Goal: Information Seeking & Learning: Find specific fact

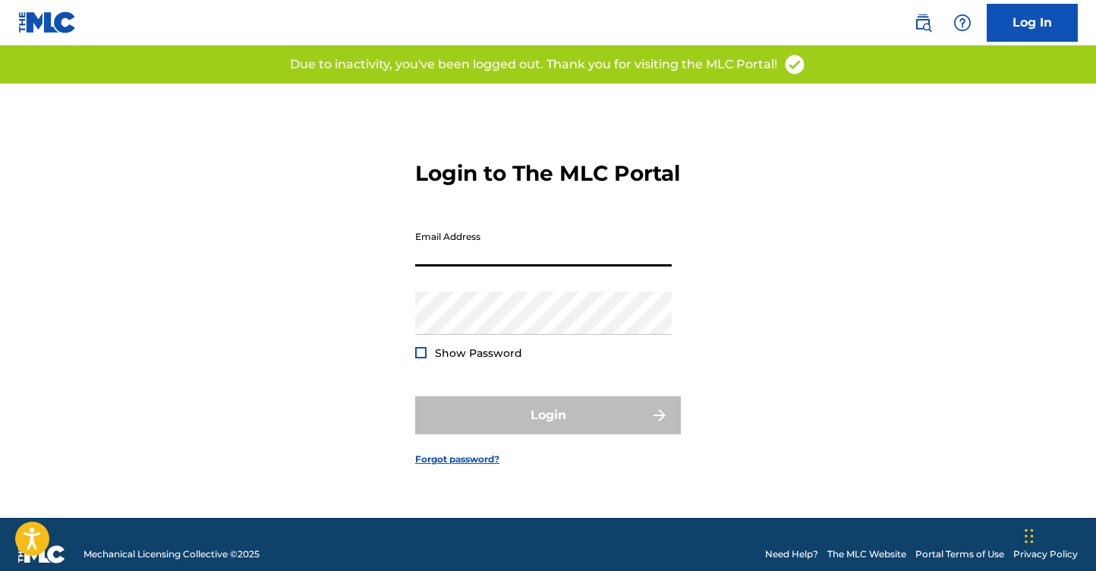
type input "[EMAIL_ADDRESS][DOMAIN_NAME]"
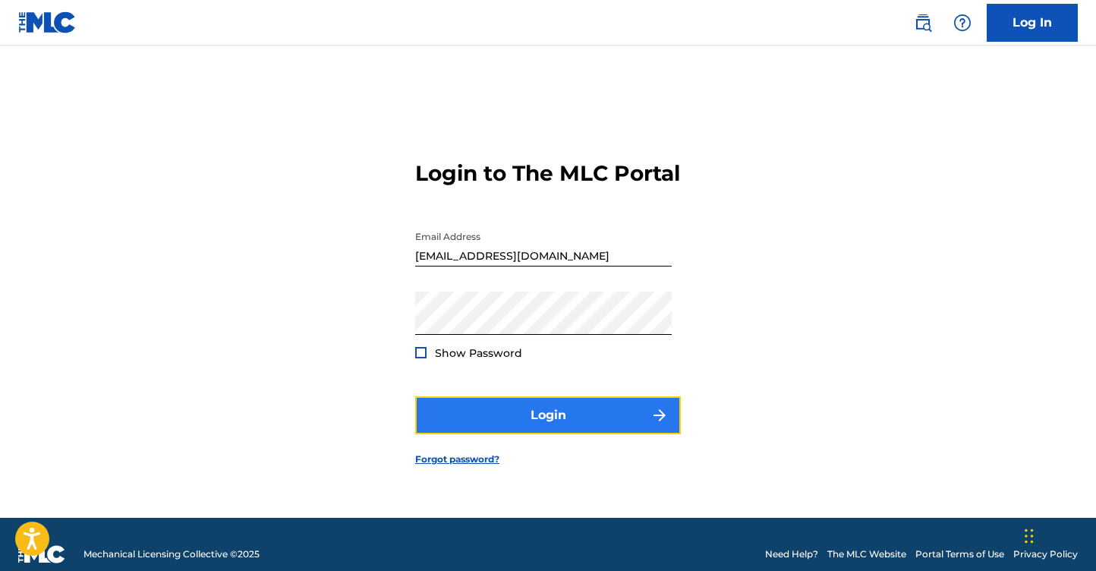
click at [524, 434] on button "Login" at bounding box center [548, 415] width 266 height 38
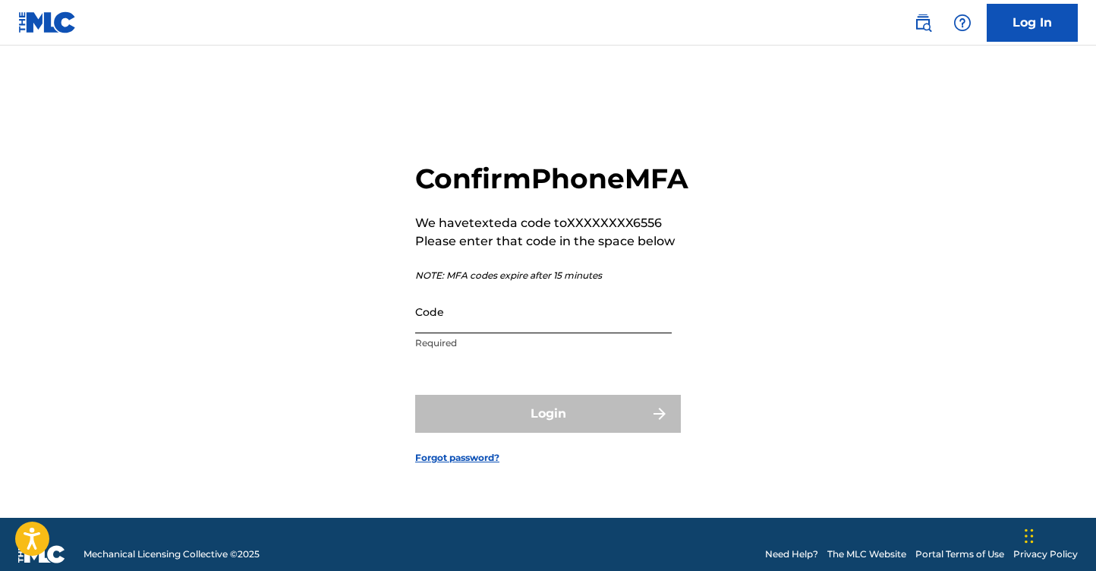
click at [470, 333] on input "Code" at bounding box center [543, 311] width 257 height 43
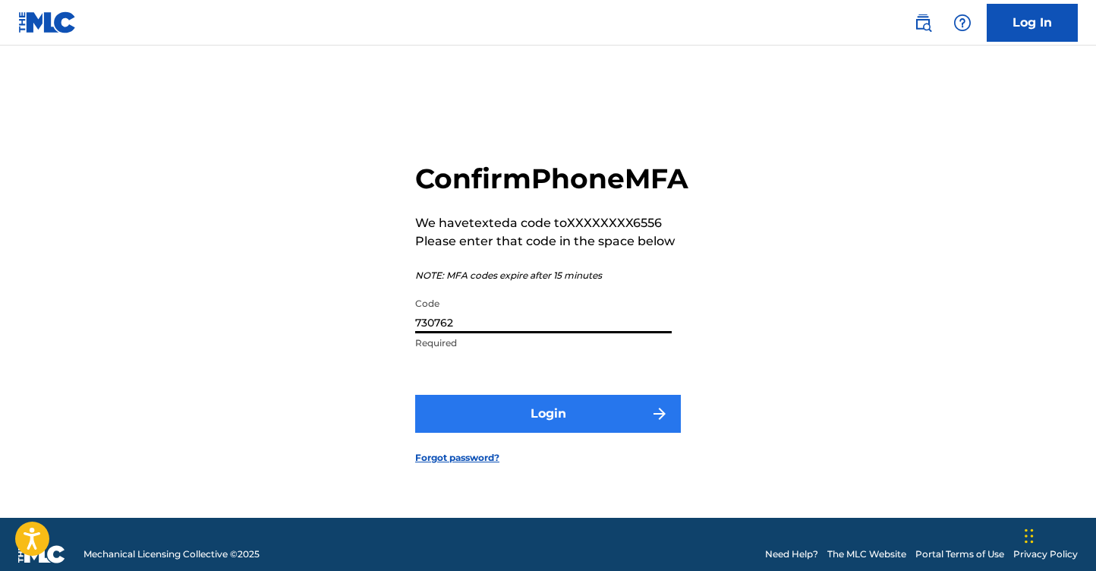
type input "730762"
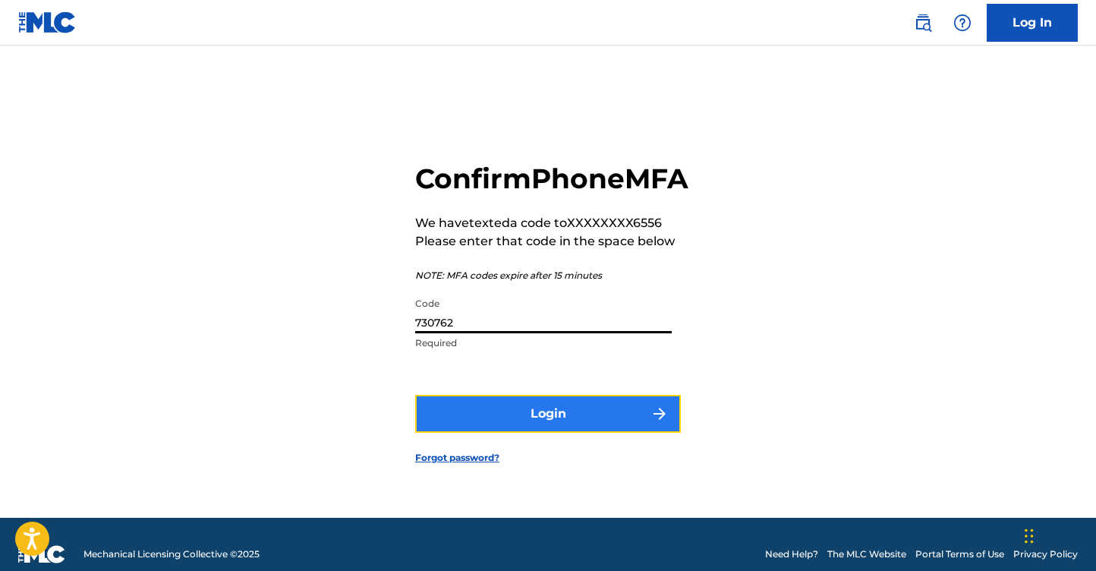
click at [482, 433] on button "Login" at bounding box center [548, 414] width 266 height 38
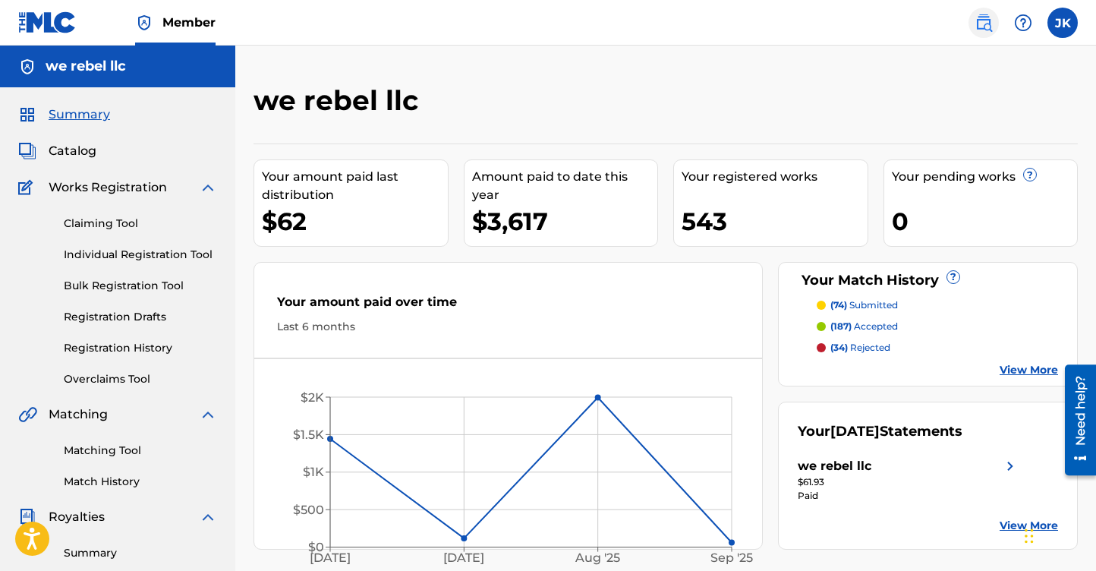
click at [980, 24] on img at bounding box center [984, 23] width 18 height 18
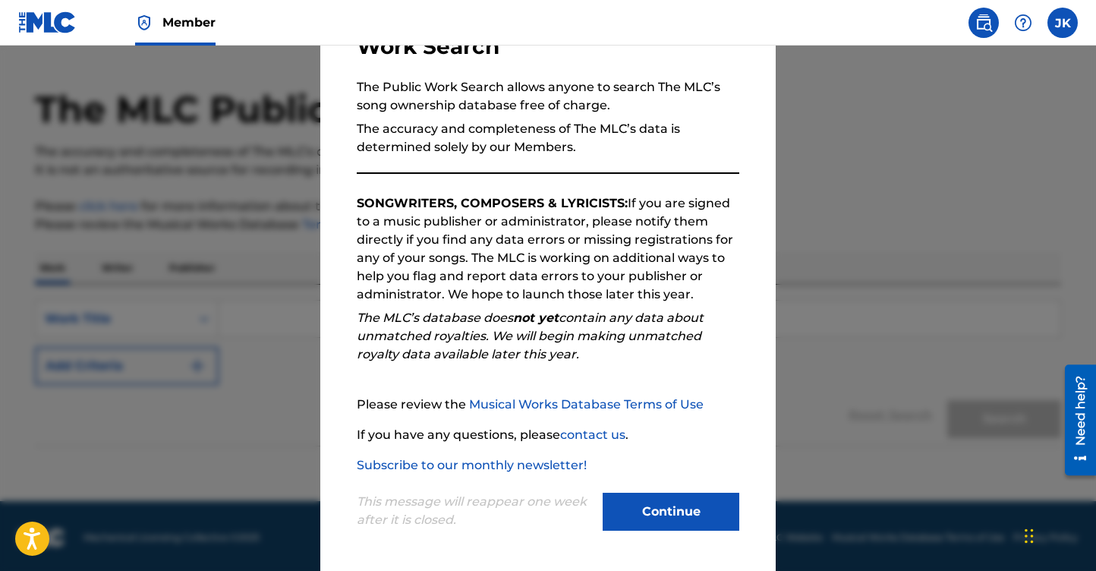
scroll to position [41, 0]
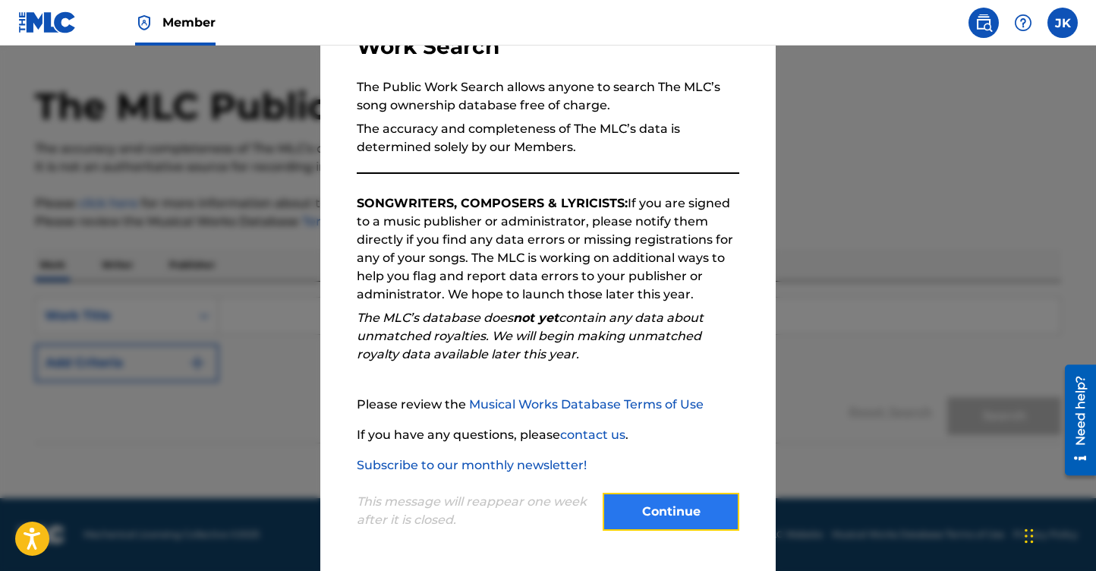
click at [655, 513] on button "Continue" at bounding box center [671, 512] width 137 height 38
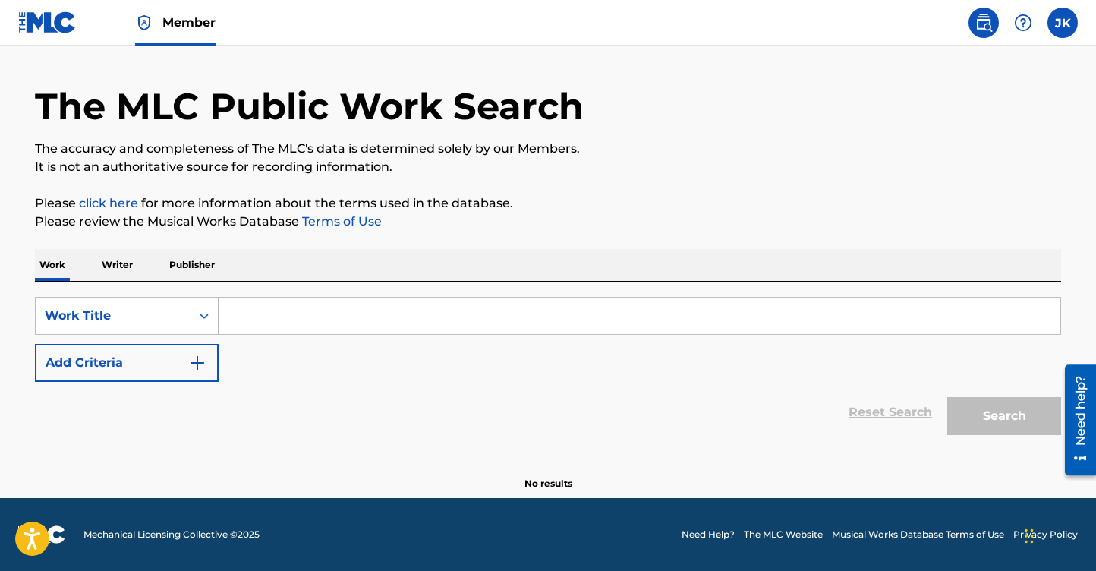
click at [275, 317] on input "Search Form" at bounding box center [640, 316] width 842 height 36
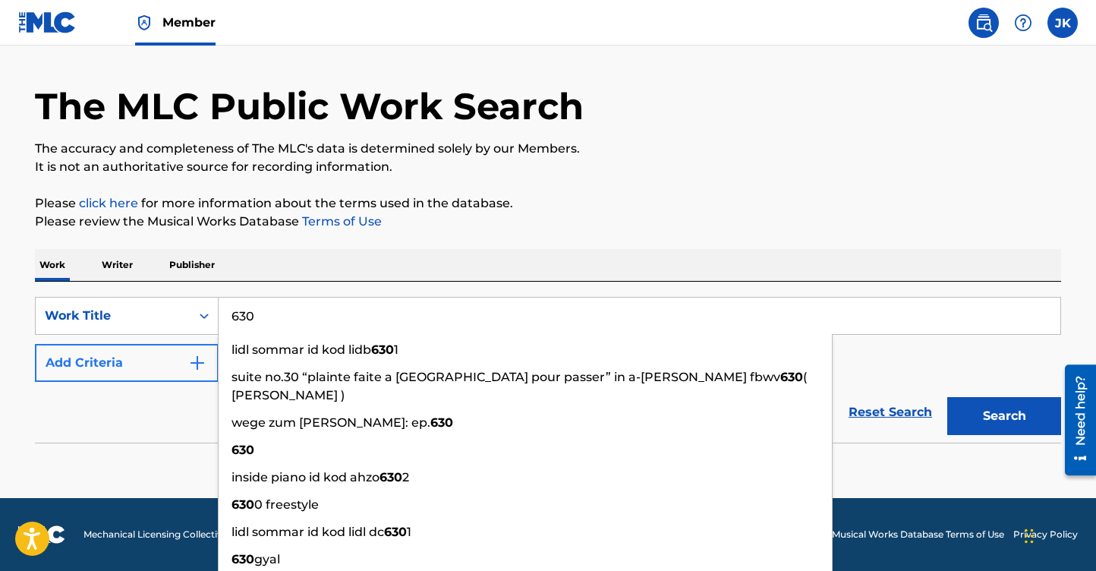
type input "630"
click at [196, 364] on img "Search Form" at bounding box center [197, 363] width 18 height 18
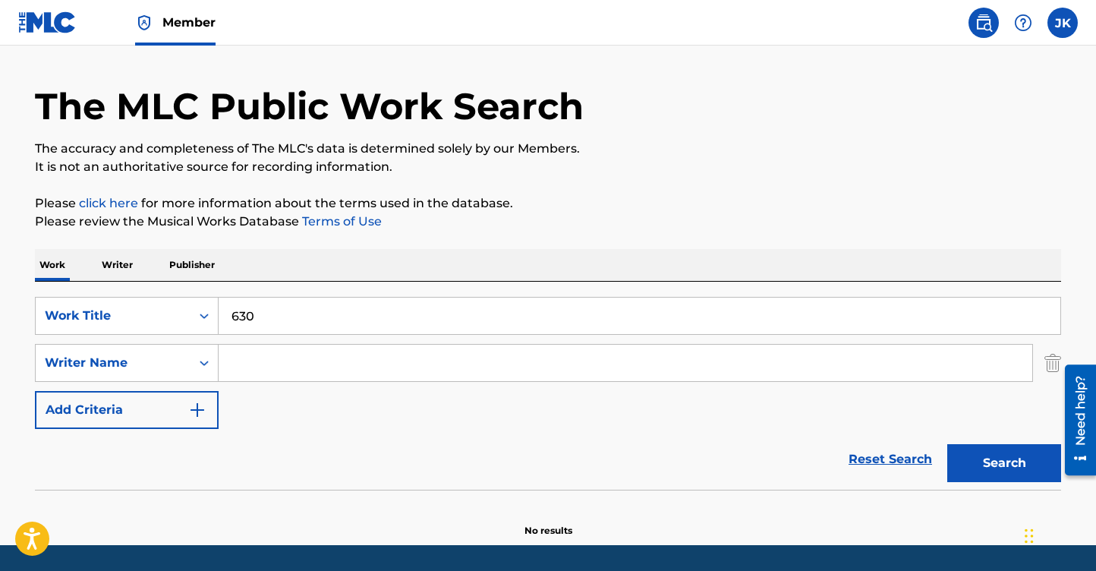
click at [268, 368] on input "Search Form" at bounding box center [626, 363] width 814 height 36
type input "m"
type input "s"
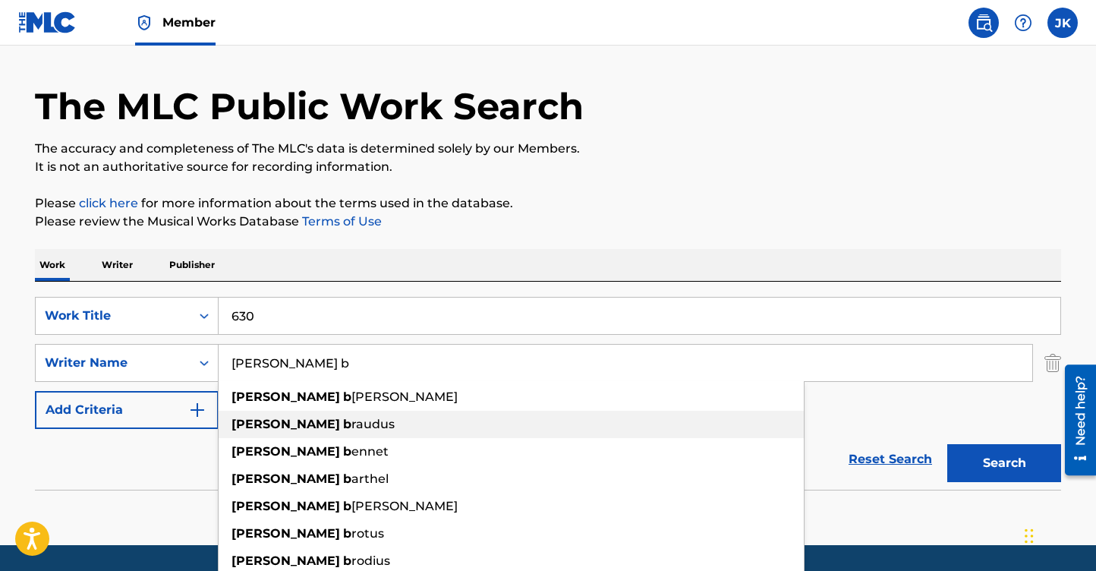
click at [292, 434] on div "calvin b raudus" at bounding box center [511, 424] width 585 height 27
type input "calvin braudus"
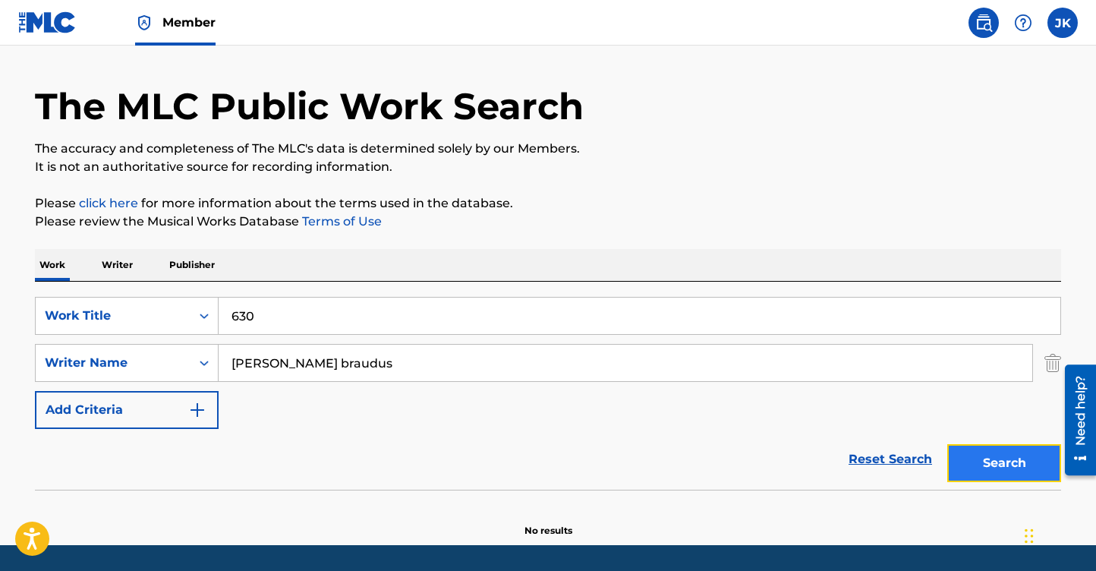
click at [992, 454] on button "Search" at bounding box center [1005, 463] width 114 height 38
click at [270, 317] on input "630" at bounding box center [640, 316] width 842 height 36
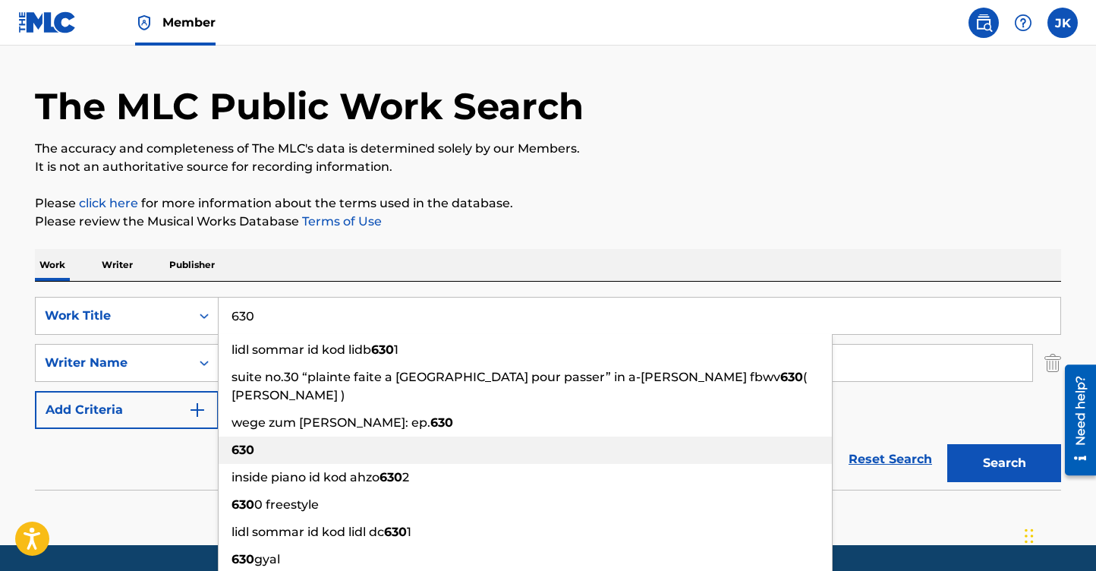
click at [254, 443] on strong "630" at bounding box center [243, 450] width 23 height 14
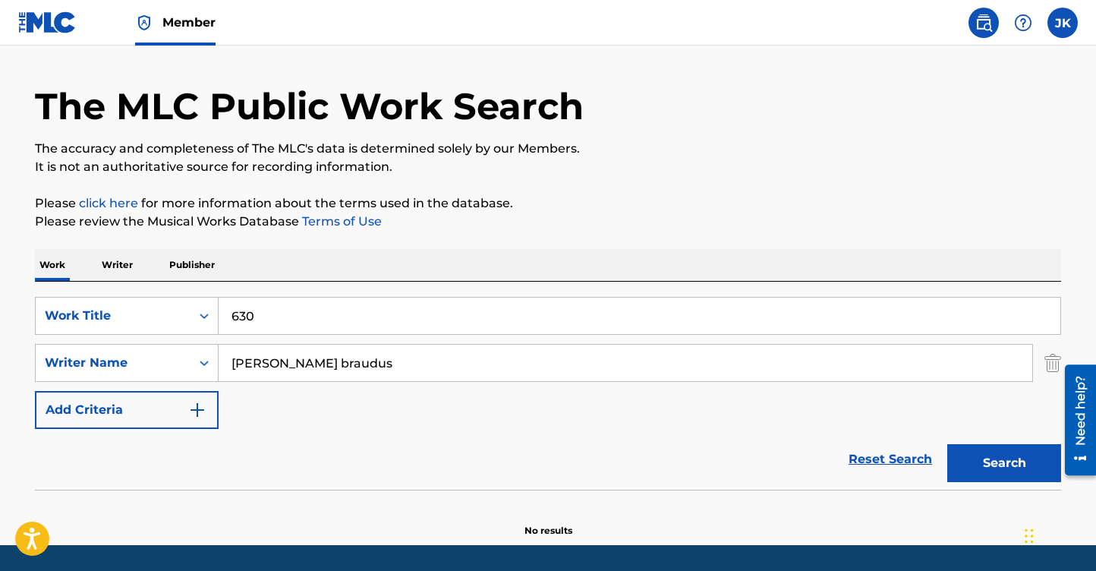
click at [239, 320] on input "630" at bounding box center [640, 316] width 842 height 36
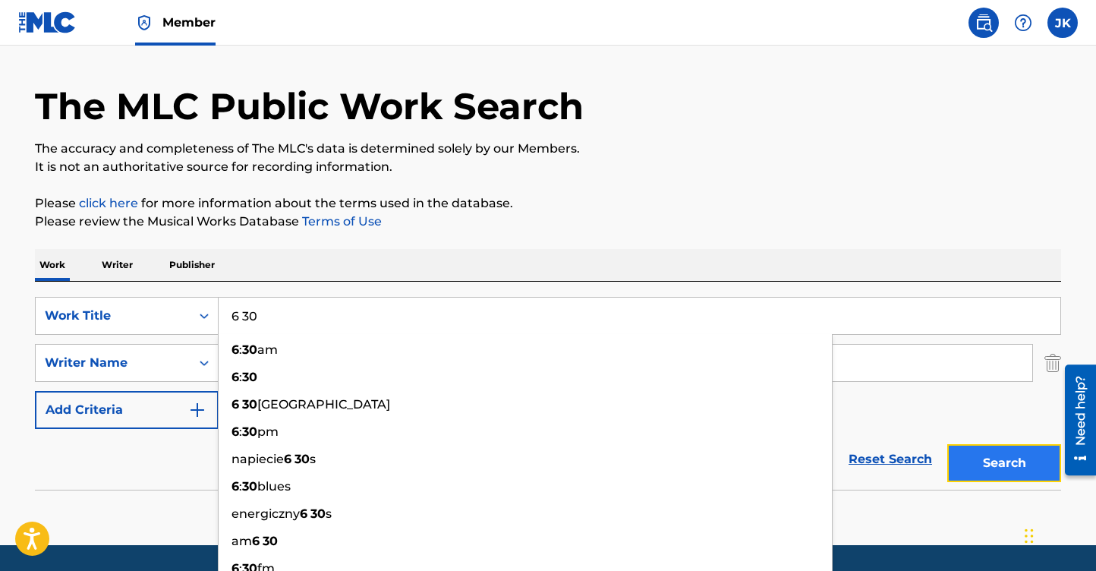
click at [1012, 457] on button "Search" at bounding box center [1005, 463] width 114 height 38
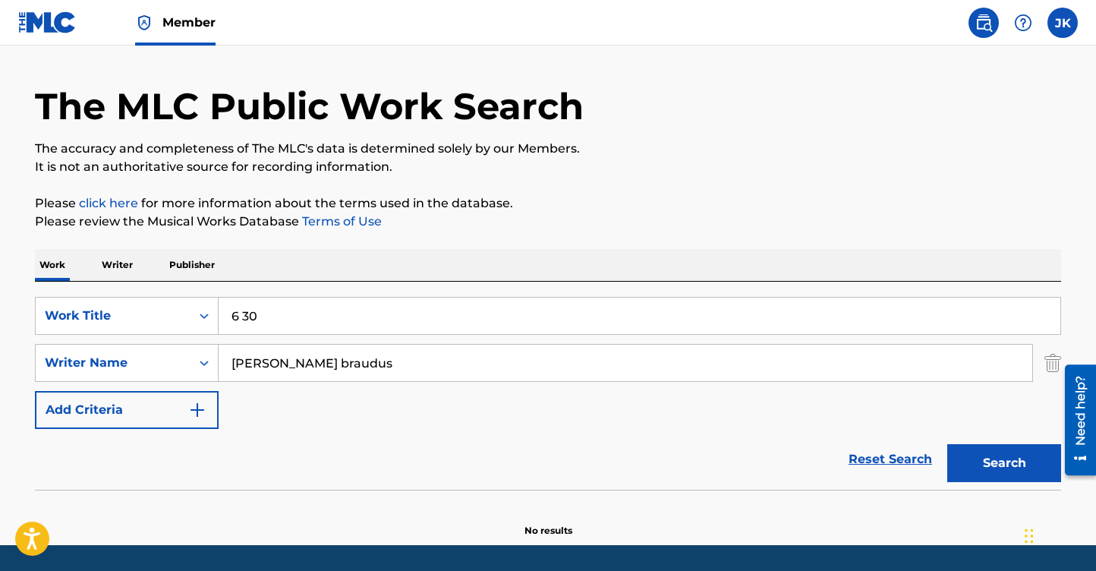
click at [274, 314] on input "6 30" at bounding box center [640, 316] width 842 height 36
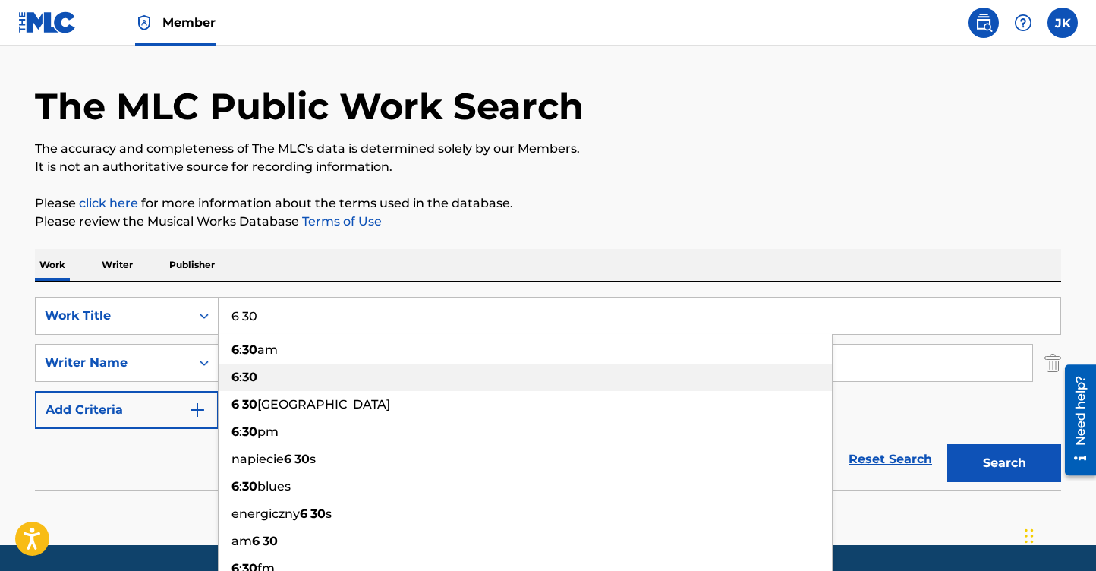
click at [266, 370] on div "6 : 30" at bounding box center [526, 377] width 614 height 27
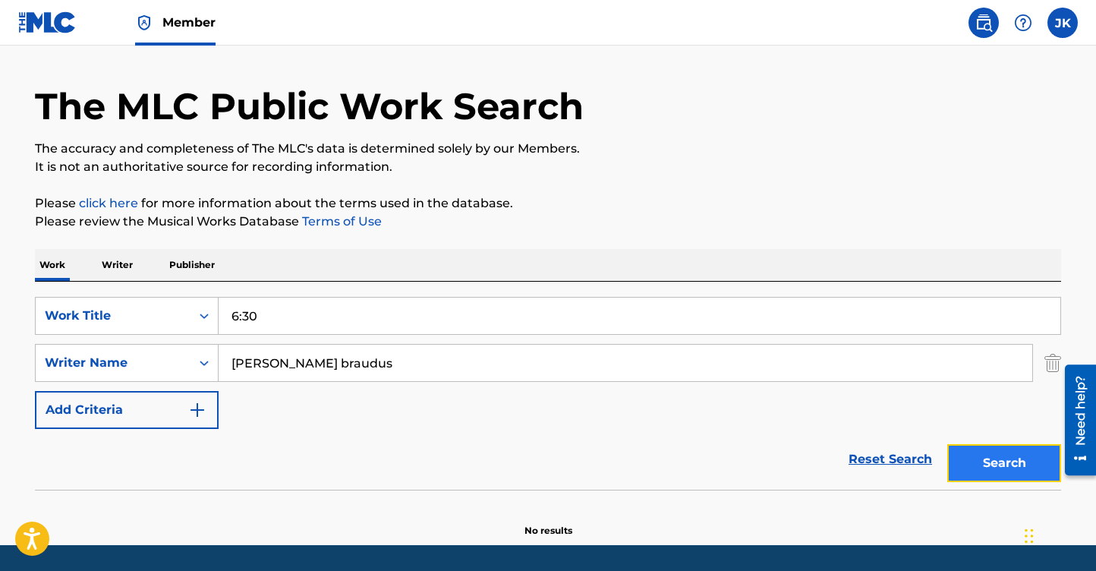
click at [1008, 469] on button "Search" at bounding box center [1005, 463] width 114 height 38
click at [330, 313] on input "6:30" at bounding box center [640, 316] width 842 height 36
click at [243, 317] on input "6:30" at bounding box center [640, 316] width 842 height 36
click at [270, 317] on input "6:30" at bounding box center [640, 316] width 842 height 36
type input "6"
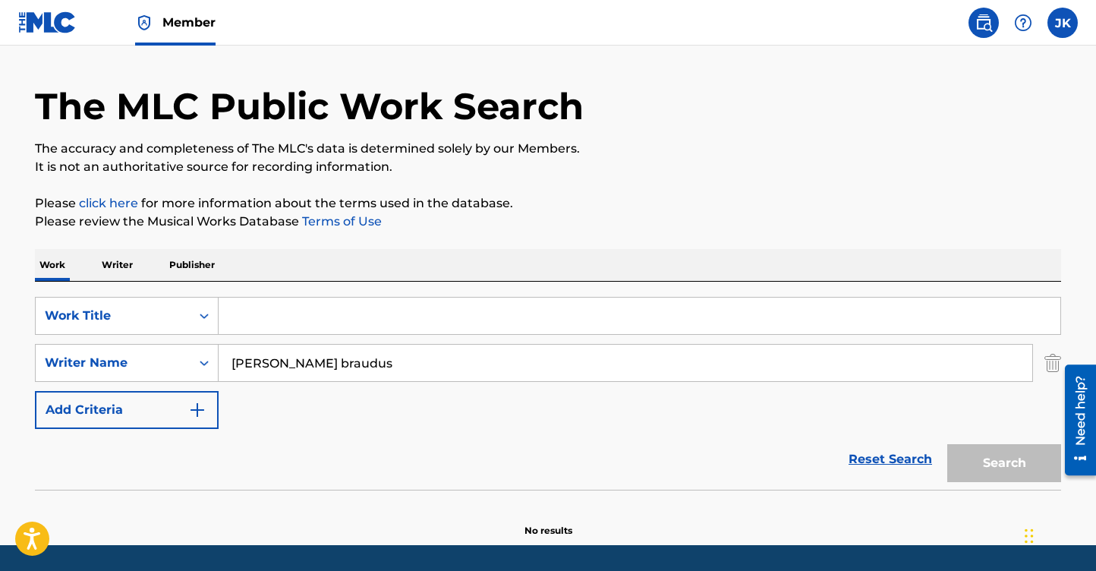
click at [130, 257] on p "Writer" at bounding box center [117, 265] width 40 height 32
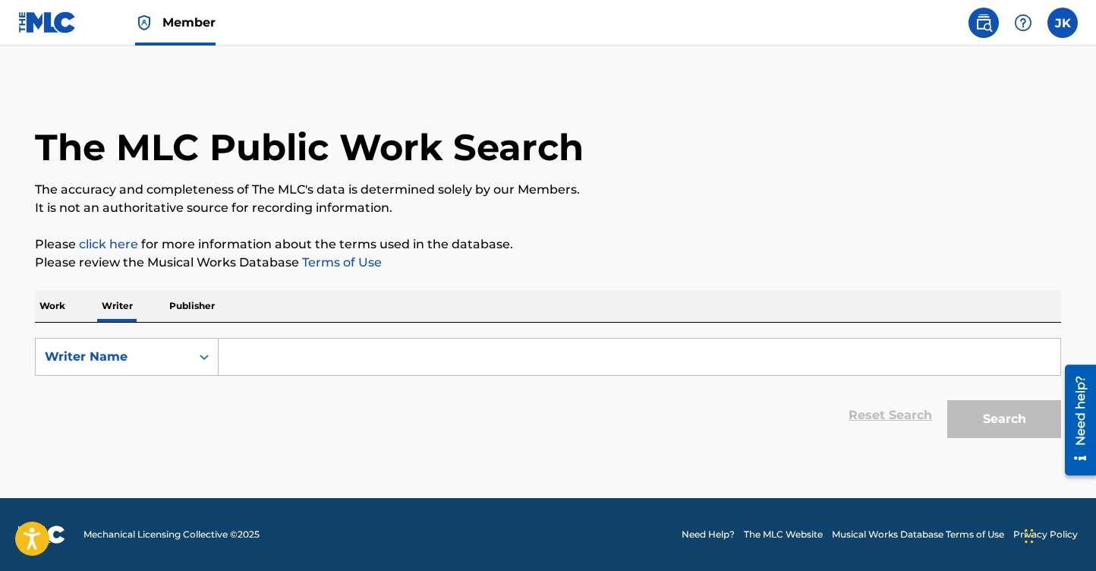
click at [311, 354] on input "Search Form" at bounding box center [640, 357] width 842 height 36
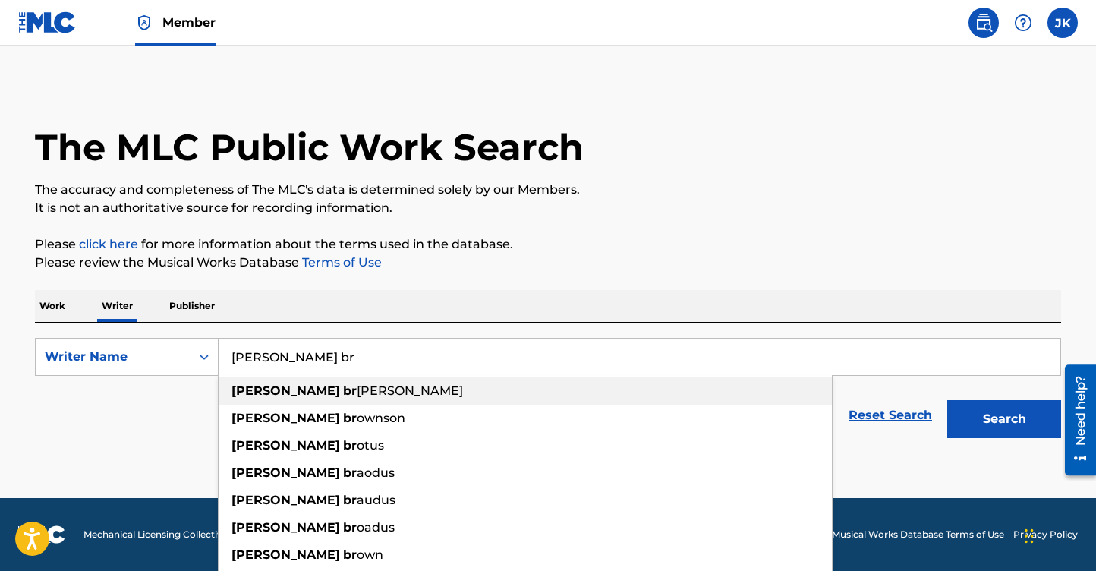
click at [357, 393] on span "odus" at bounding box center [410, 390] width 106 height 14
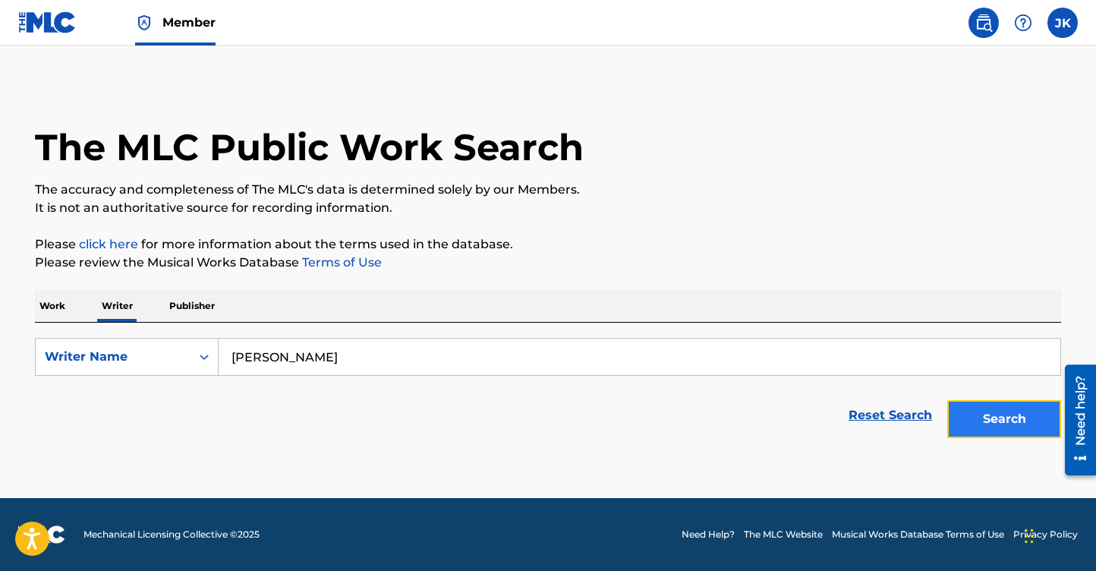
click at [996, 424] on button "Search" at bounding box center [1005, 419] width 114 height 38
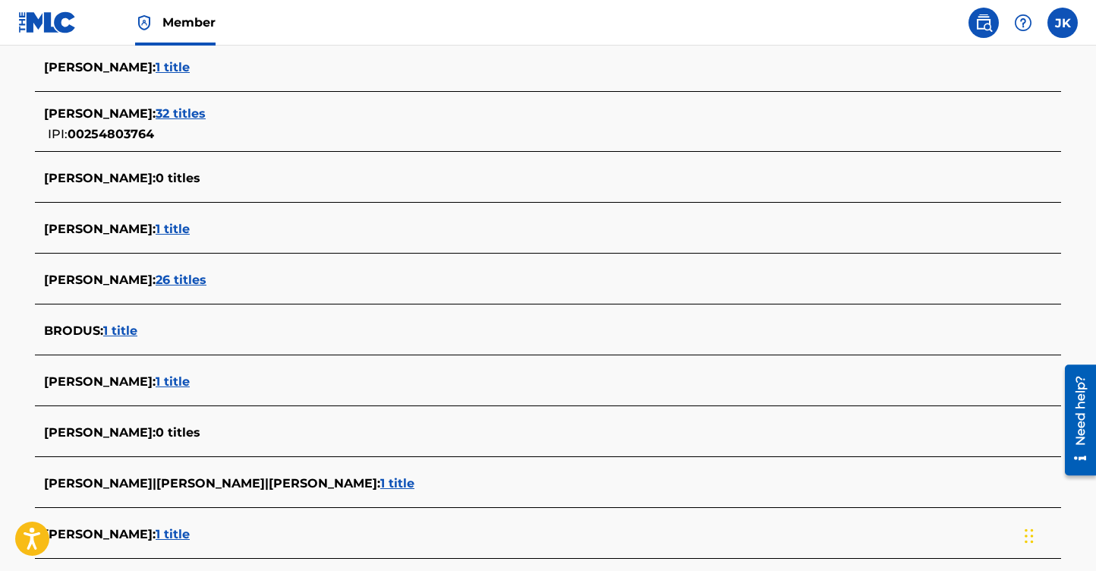
scroll to position [401, 0]
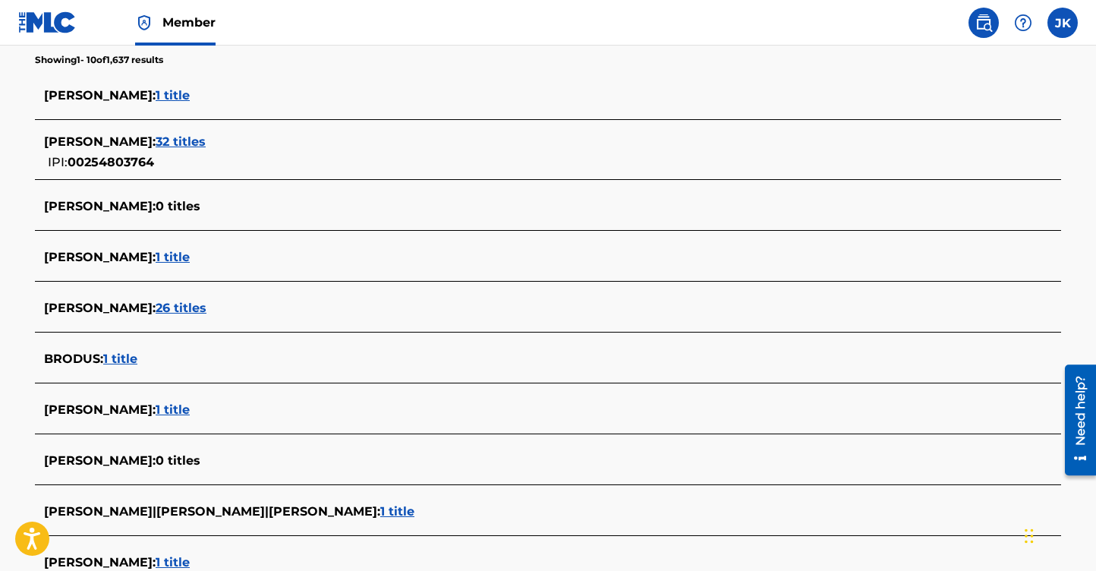
click at [180, 93] on span "1 title" at bounding box center [173, 95] width 34 height 14
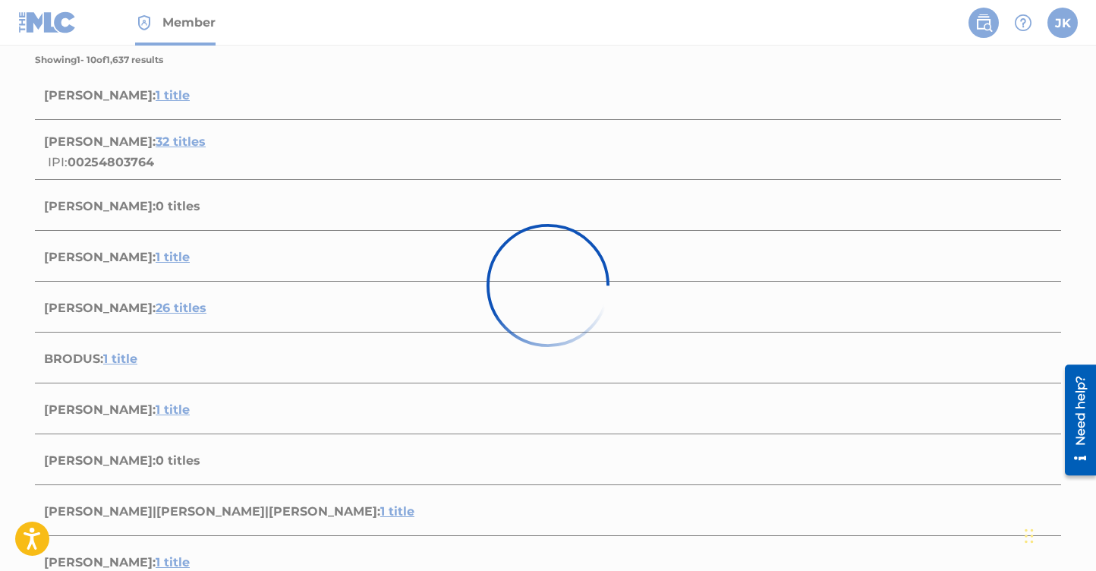
scroll to position [208, 0]
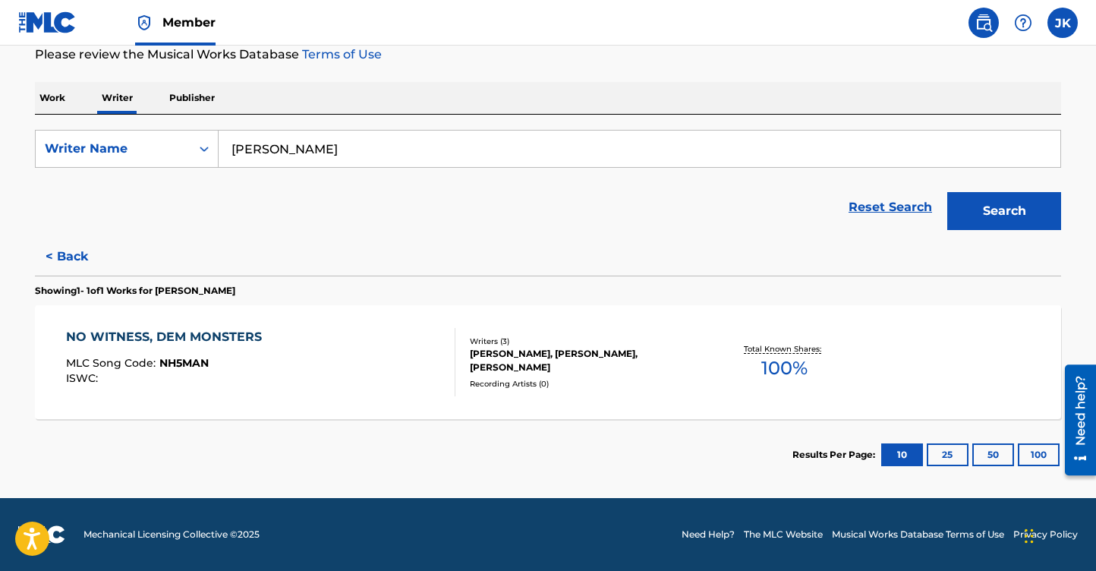
click at [115, 94] on p "Writer" at bounding box center [117, 98] width 40 height 32
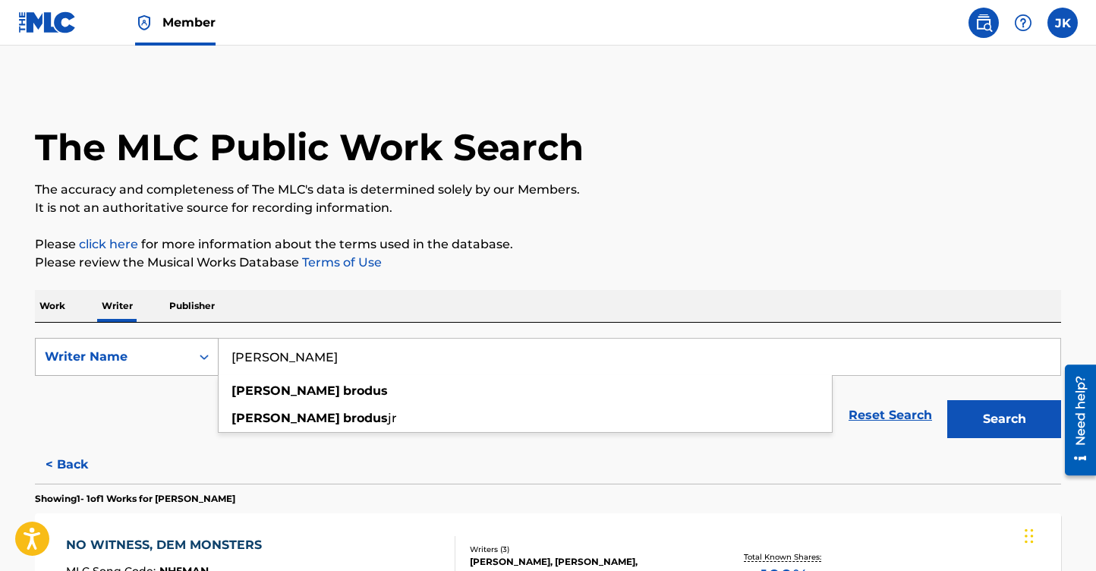
drag, startPoint x: 344, startPoint y: 361, endPoint x: 159, endPoint y: 361, distance: 184.5
click at [159, 361] on div "SearchWithCriteria2fdd133c-684a-4d42-b5c9-101d49f46cd9 Writer Name calvin brodu…" at bounding box center [548, 357] width 1027 height 38
paste input "Calvin Cordozar Broa"
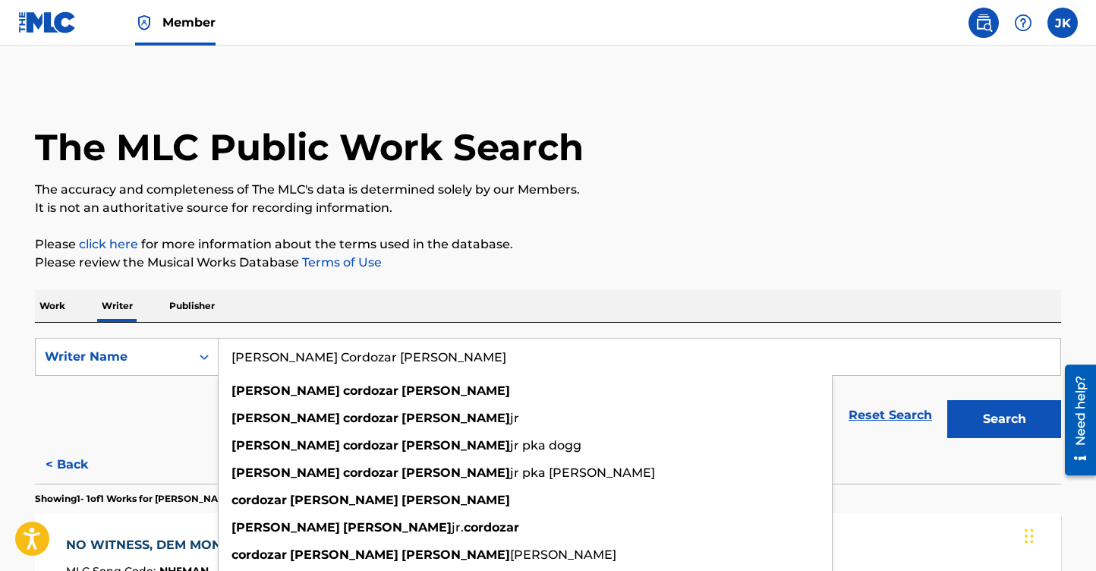
drag, startPoint x: 333, startPoint y: 352, endPoint x: 273, endPoint y: 352, distance: 60.0
click at [273, 352] on input "Calvin Cordozar Broadus" at bounding box center [640, 357] width 842 height 36
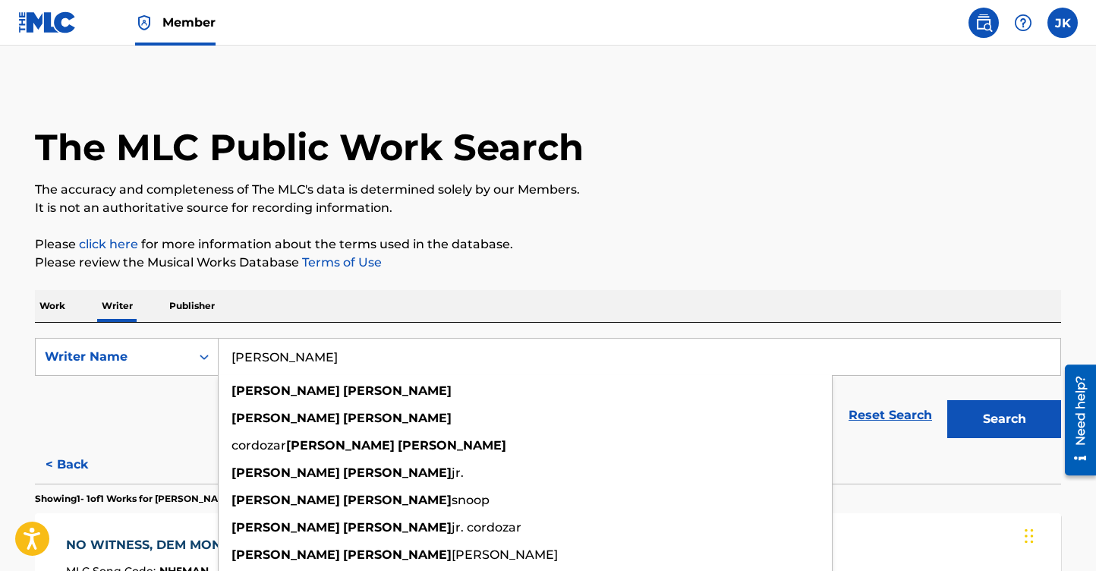
type input "Calvin Broadus"
click at [948, 400] on button "Search" at bounding box center [1005, 419] width 114 height 38
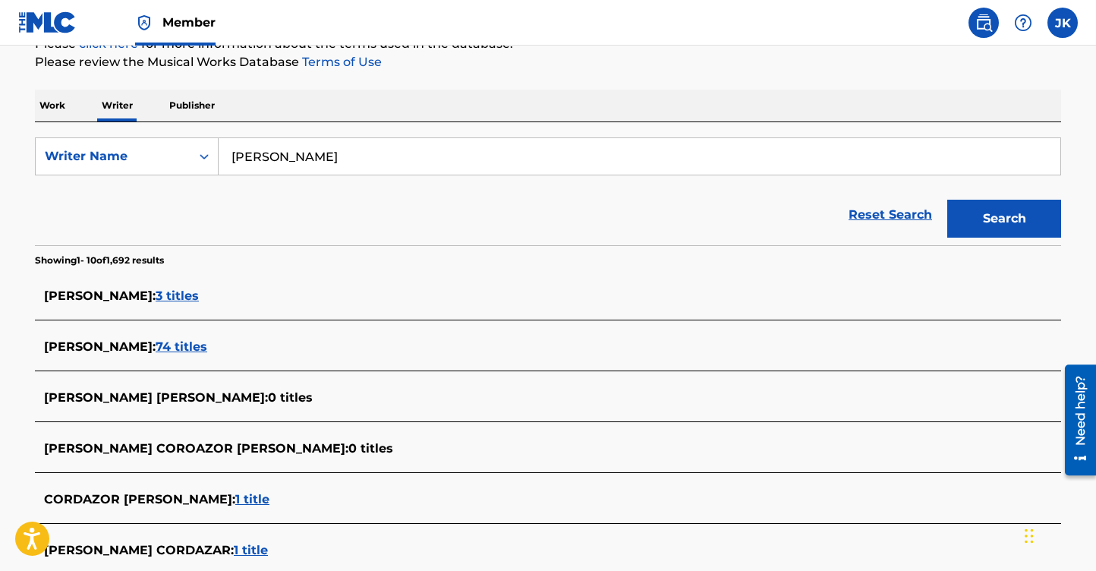
scroll to position [204, 0]
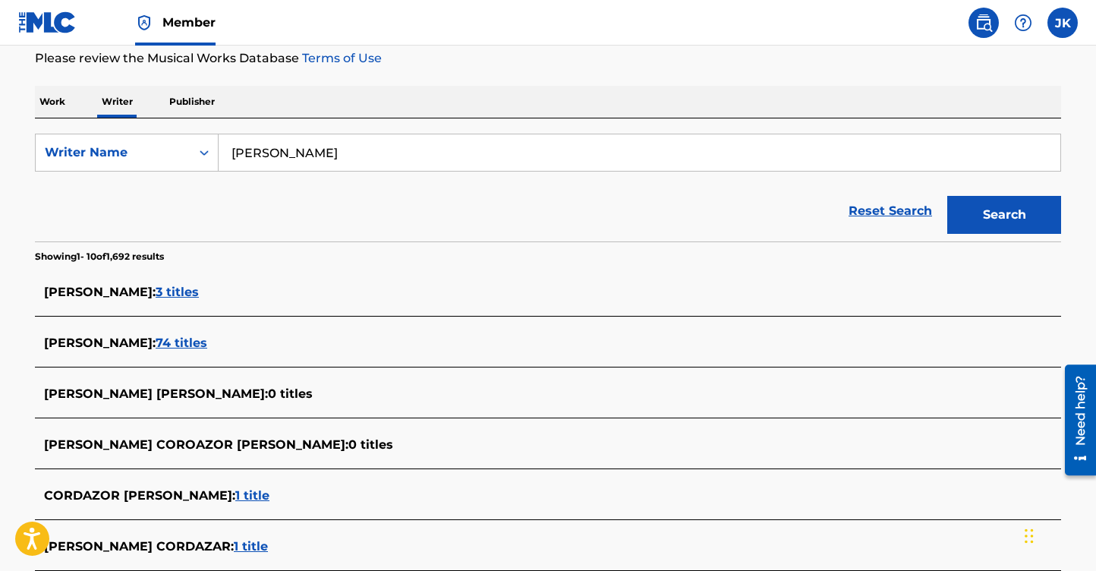
click at [191, 342] on span "74 titles" at bounding box center [182, 343] width 52 height 14
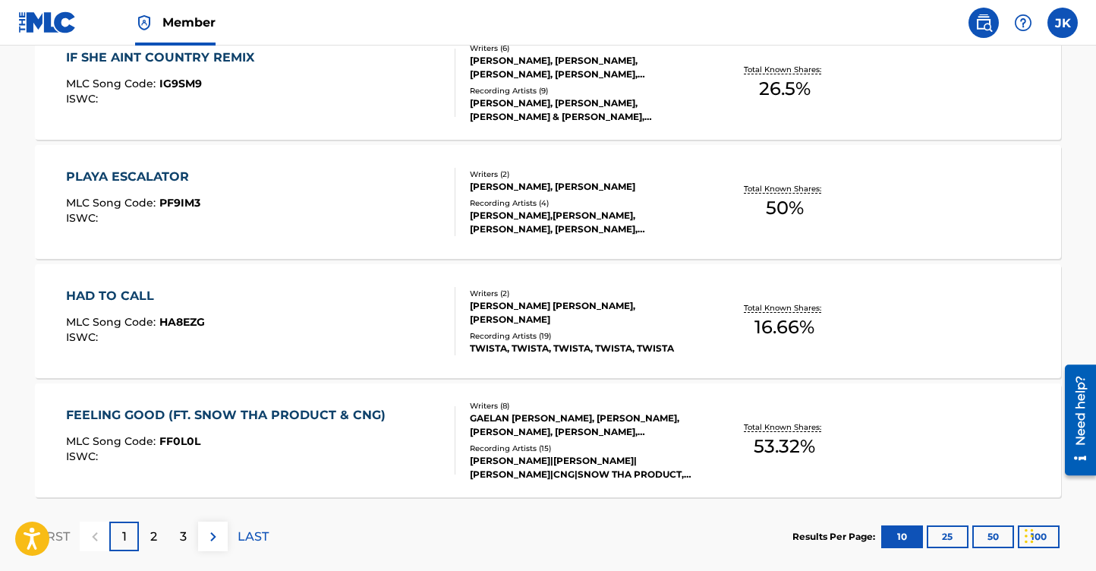
scroll to position [1288, 0]
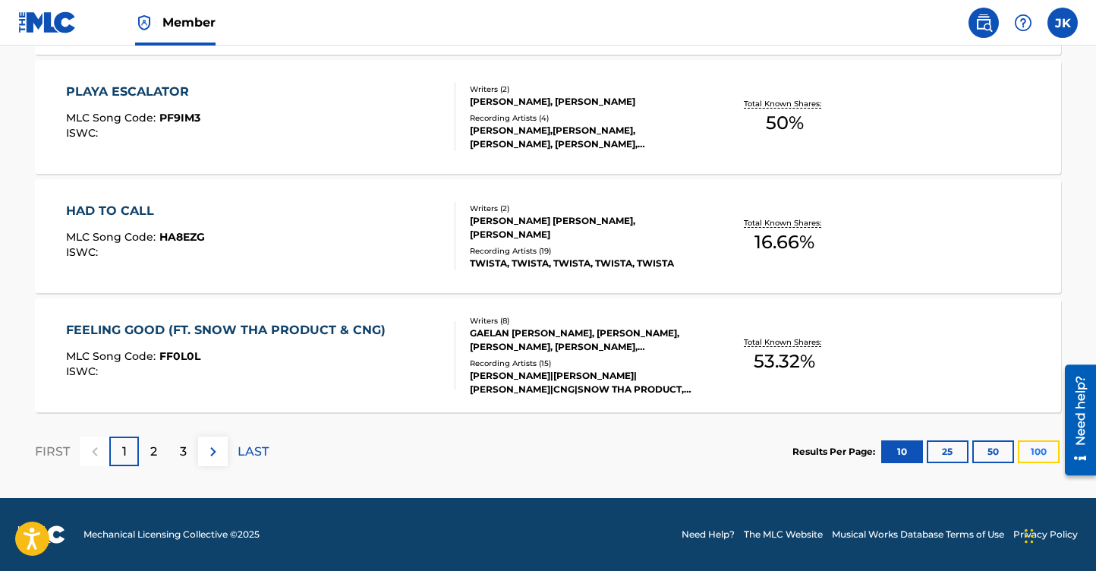
click at [1038, 452] on button "100" at bounding box center [1039, 451] width 42 height 23
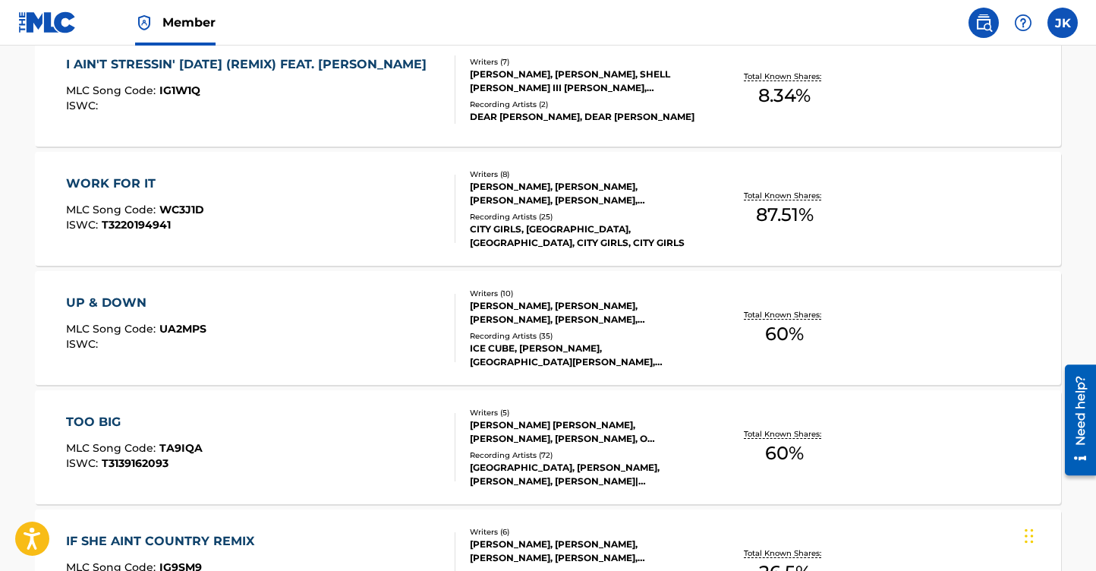
scroll to position [0, 0]
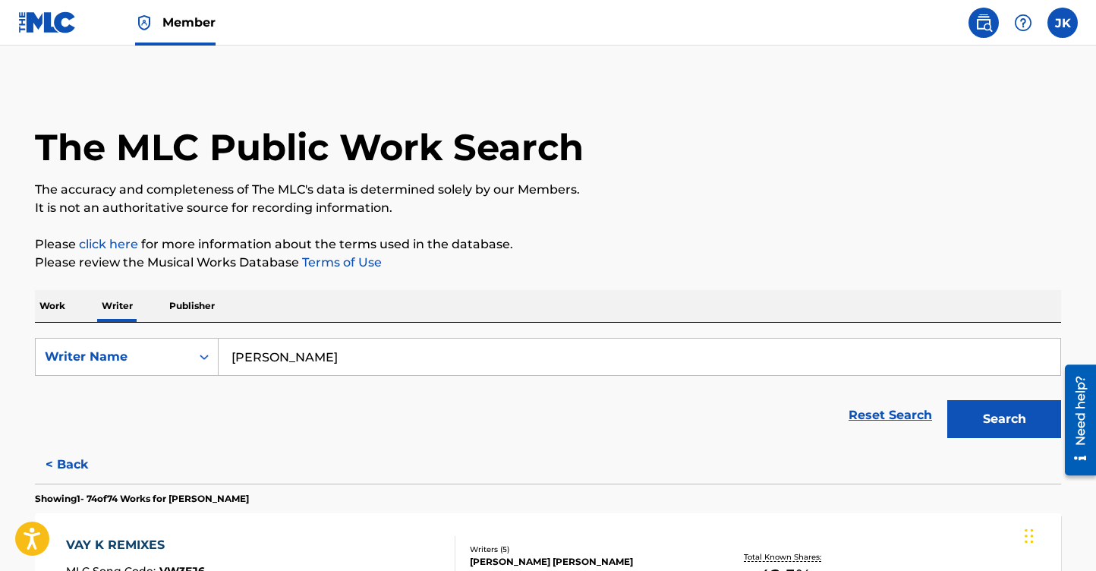
click at [50, 304] on p "Work" at bounding box center [52, 306] width 35 height 32
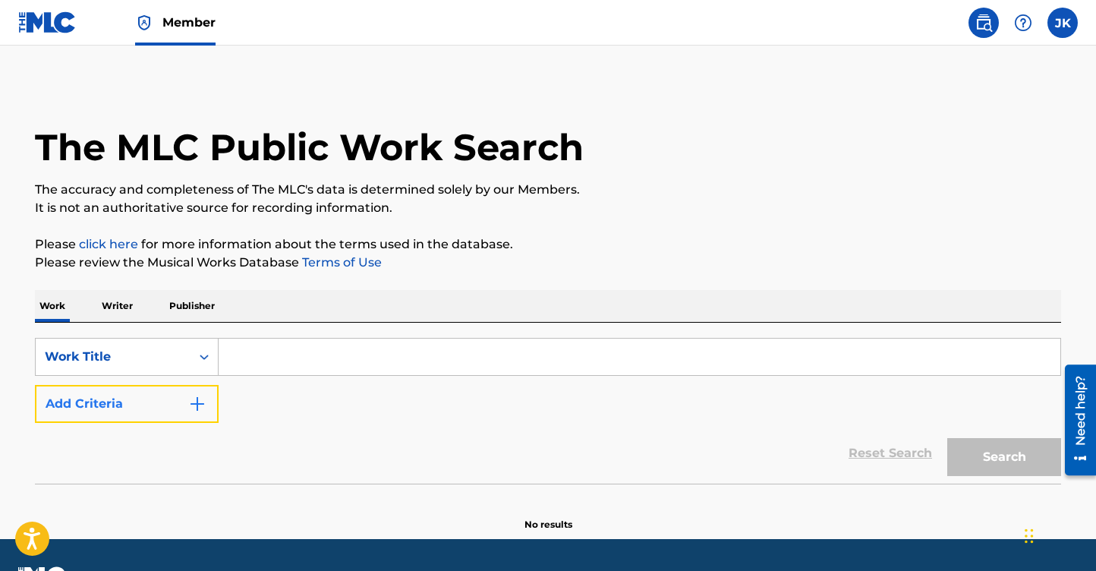
click at [202, 401] on img "Search Form" at bounding box center [197, 404] width 18 height 18
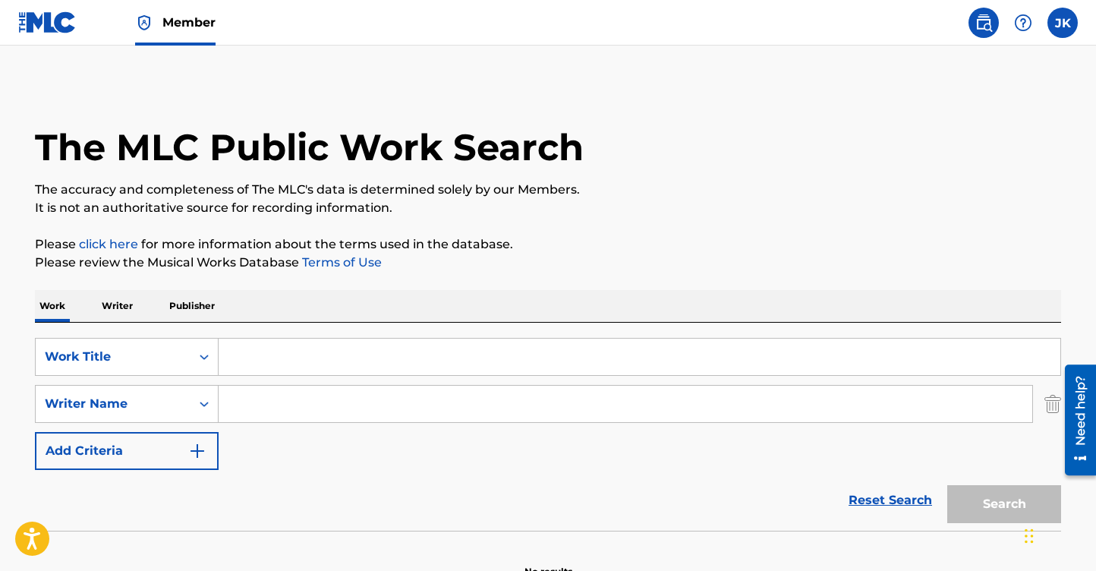
click at [273, 400] on input "Search Form" at bounding box center [626, 404] width 814 height 36
paste input "Calvin Cordozar Broadus"
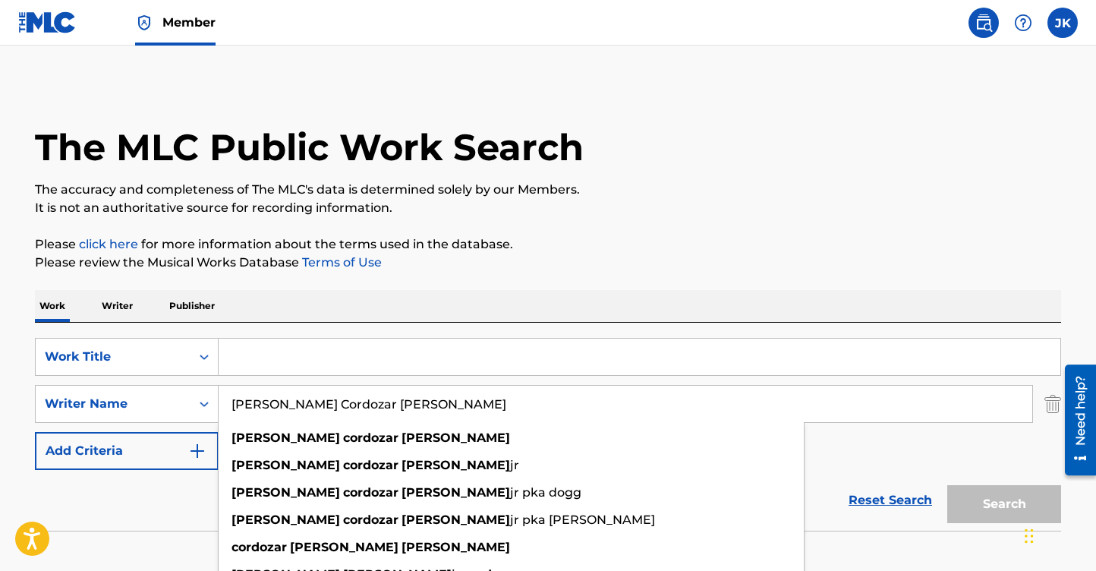
click at [330, 402] on input "Calvin Cordozar Broadus" at bounding box center [626, 404] width 814 height 36
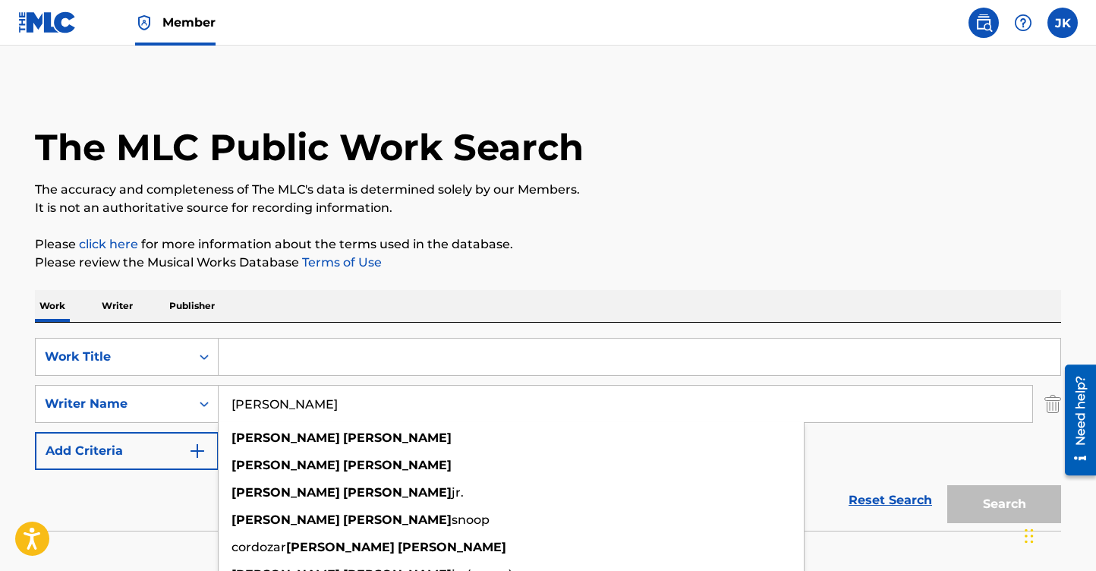
type input "Calvin Broadus"
click at [314, 355] on input "Search Form" at bounding box center [640, 357] width 842 height 36
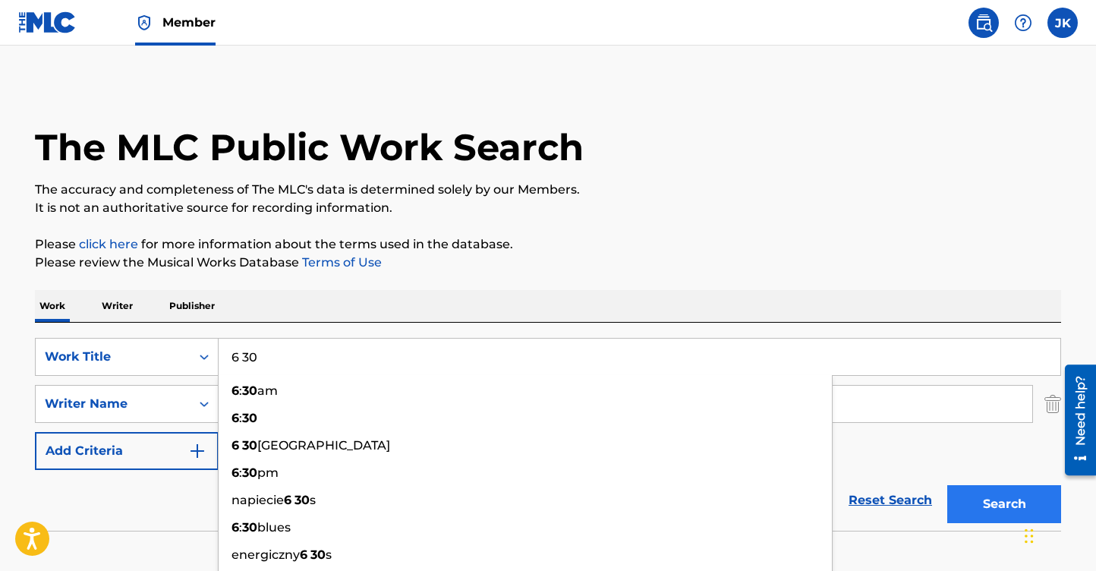
type input "6 30"
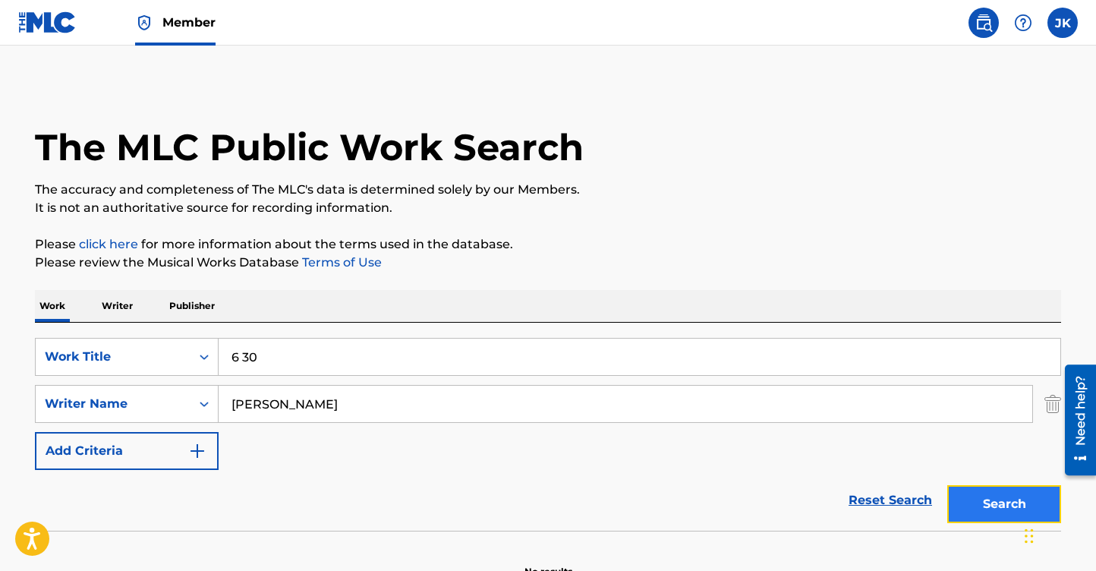
click at [976, 501] on button "Search" at bounding box center [1005, 504] width 114 height 38
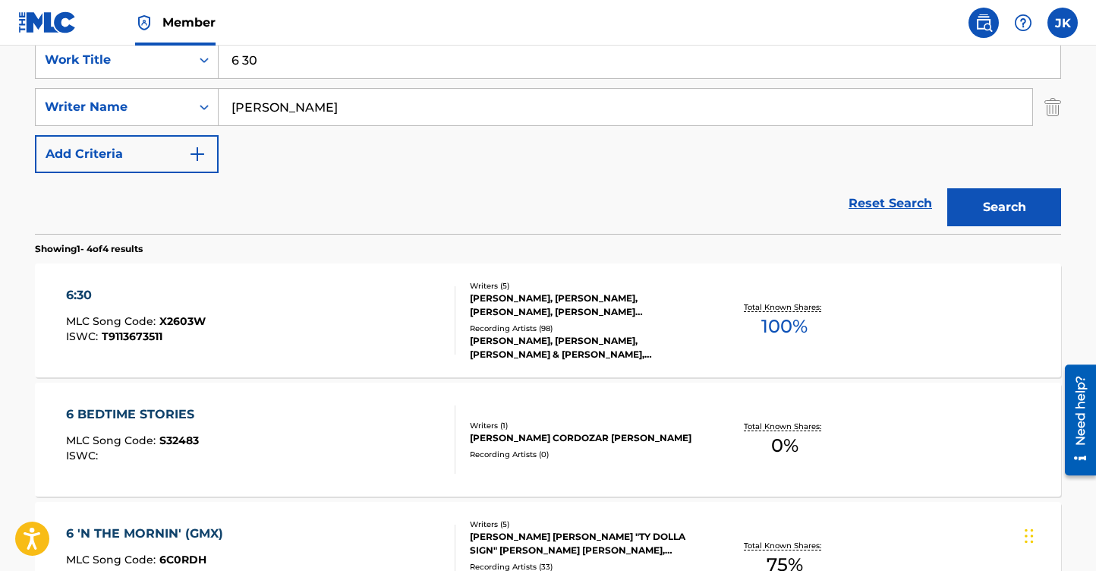
scroll to position [298, 0]
click at [84, 292] on div "6:30" at bounding box center [136, 294] width 140 height 18
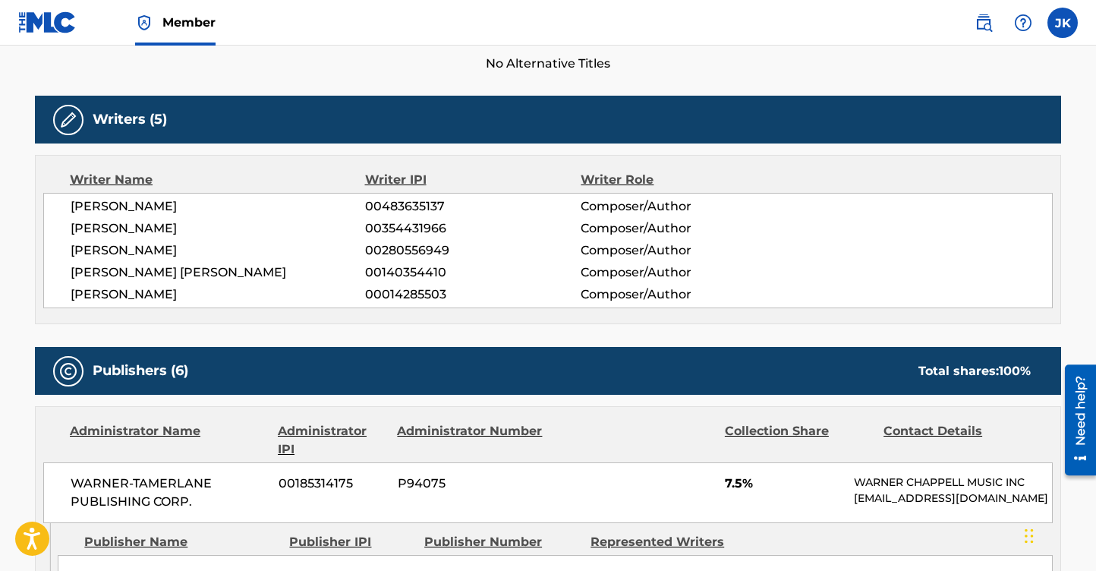
scroll to position [437, 0]
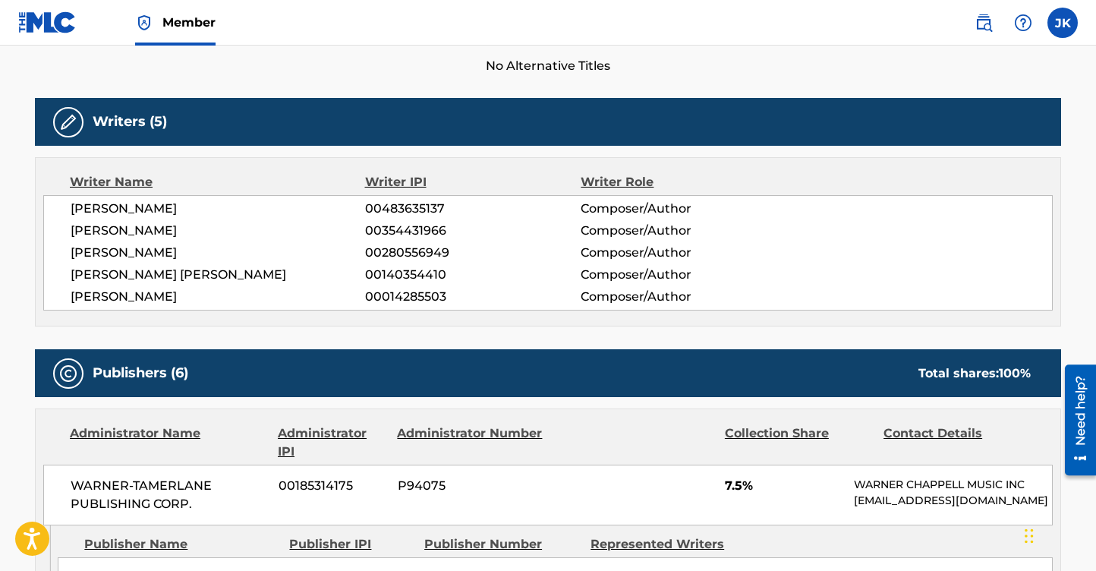
drag, startPoint x: 235, startPoint y: 207, endPoint x: 71, endPoint y: 213, distance: 164.1
click at [71, 213] on span "CAMERON JIBRIL THOMAZ" at bounding box center [218, 209] width 295 height 18
copy span "CAMERON JIBRIL THOMAZ"
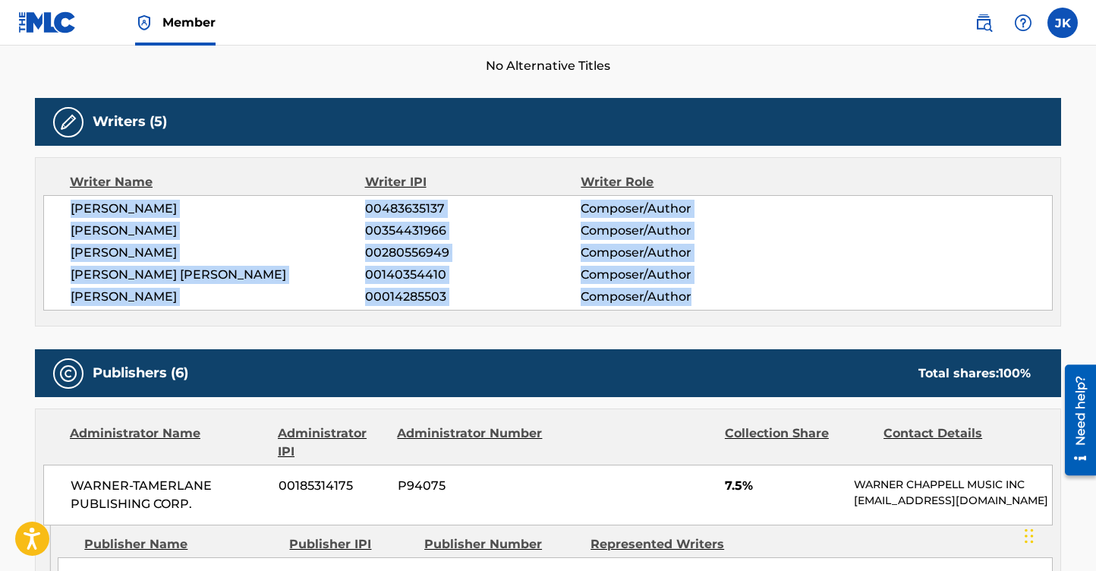
drag, startPoint x: 696, startPoint y: 295, endPoint x: 63, endPoint y: 200, distance: 640.2
click at [63, 200] on div "CAMERON JIBRIL THOMAZ 00483635137 Composer/Author DOMINICK J. LAMB 00354431966 …" at bounding box center [548, 252] width 1010 height 115
copy div "CAMERON JIBRIL THOMAZ 00483635137 Composer/Author DOMINICK J. LAMB 00354431966 …"
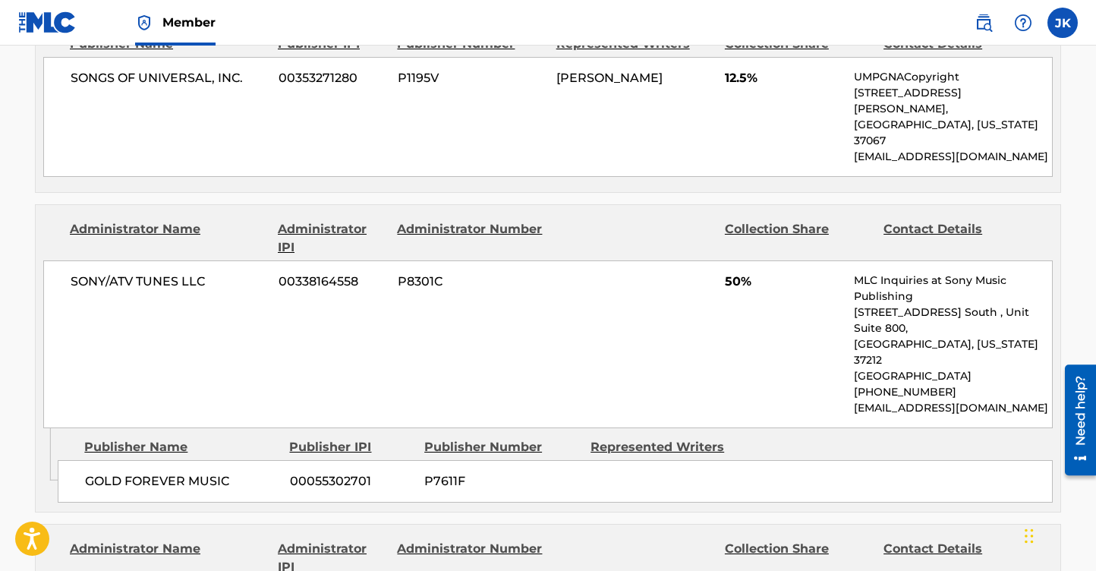
scroll to position [1348, 0]
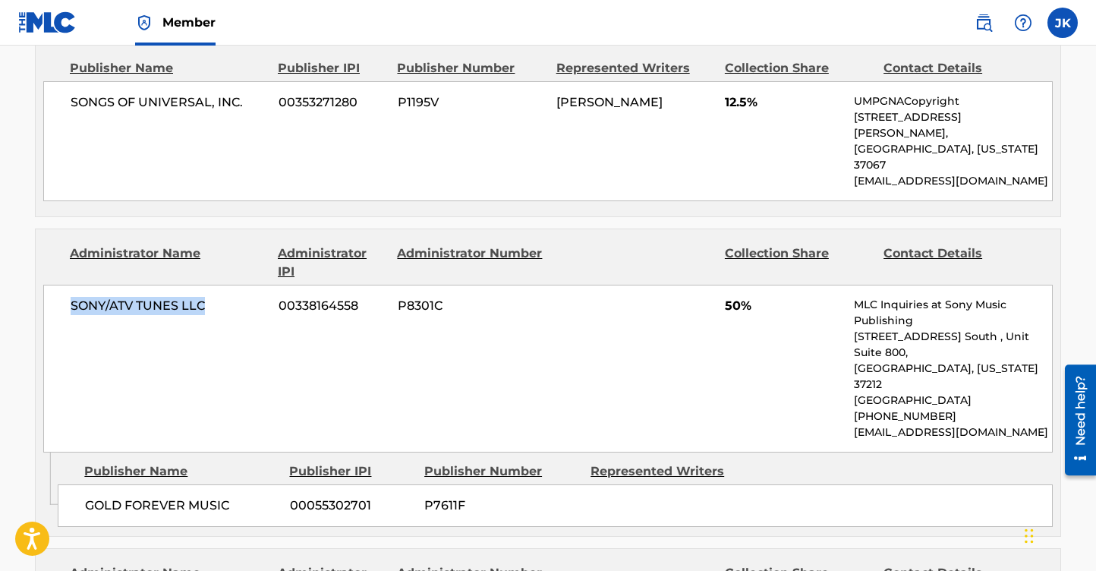
drag, startPoint x: 214, startPoint y: 279, endPoint x: 65, endPoint y: 282, distance: 149.6
click at [65, 285] on div "SONY/ATV TUNES LLC 00338164558 P8301C 50% MLC Inquiries at Sony Music Publishin…" at bounding box center [548, 369] width 1010 height 168
copy span "SONY/ATV TUNES LLC"
click at [219, 317] on div "SONY/ATV TUNES LLC 00338164558 P8301C 50% MLC Inquiries at Sony Music Publishin…" at bounding box center [548, 369] width 1010 height 168
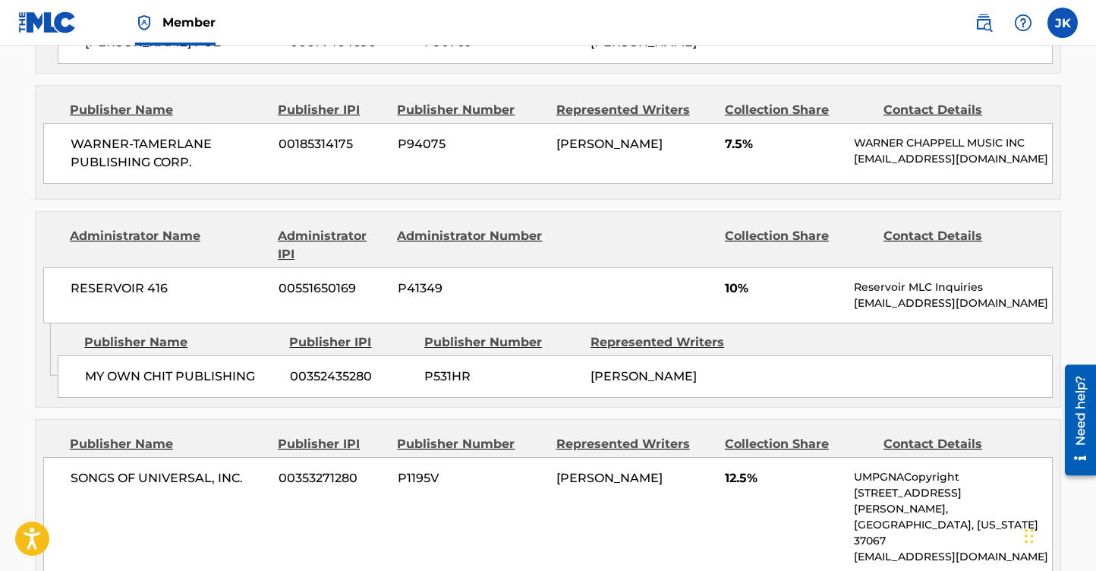
scroll to position [974, 0]
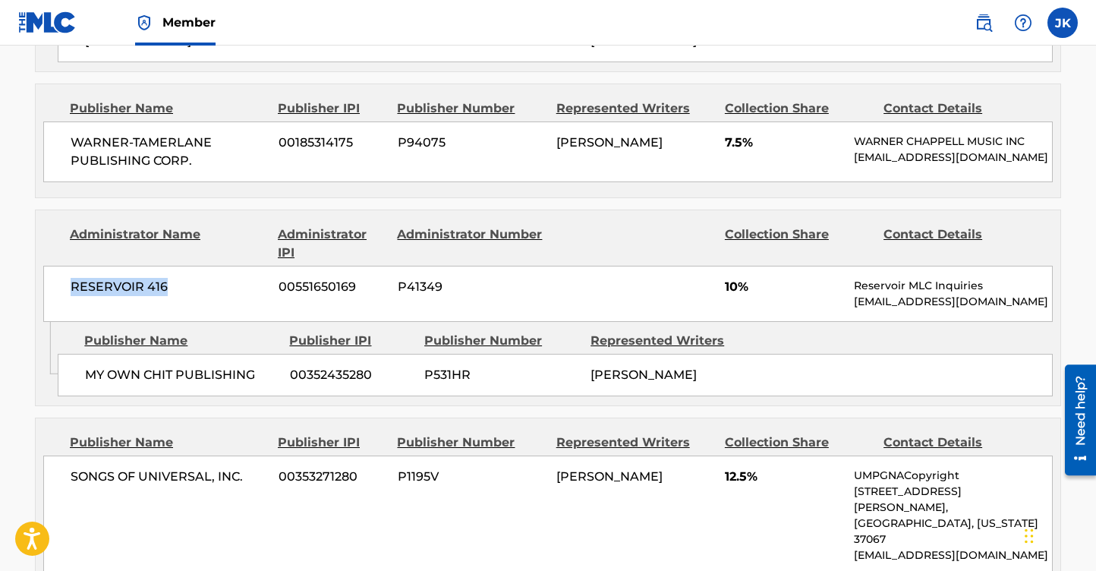
drag, startPoint x: 181, startPoint y: 298, endPoint x: 58, endPoint y: 295, distance: 122.3
click at [58, 295] on div "RESERVOIR 416 00551650169 P41349 10% Reservoir MLC Inquiries MLC@reservoir-medi…" at bounding box center [548, 294] width 1010 height 56
copy span "RESERVOIR 416"
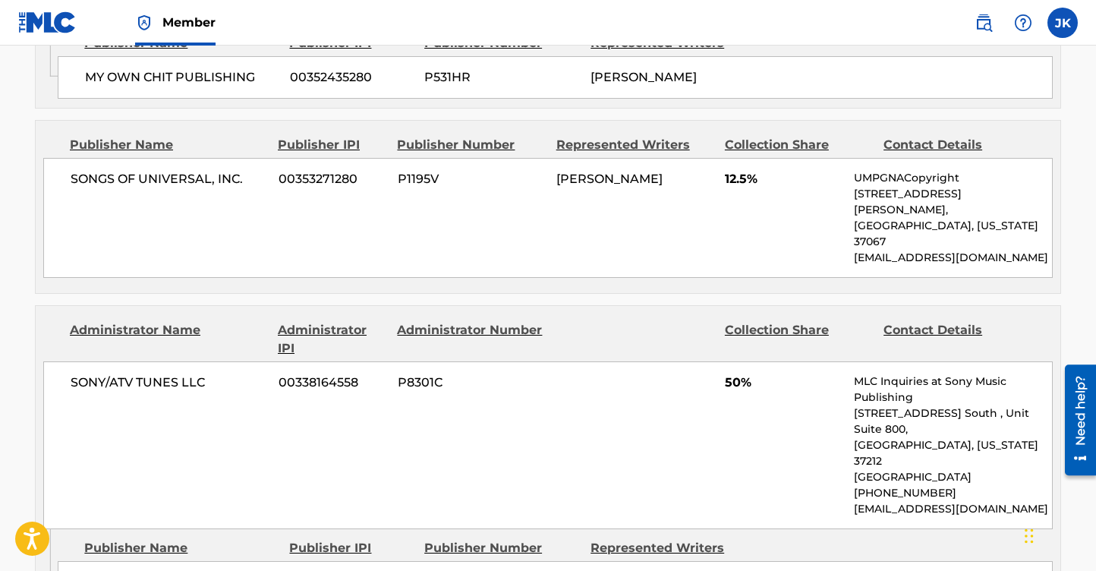
scroll to position [1300, 0]
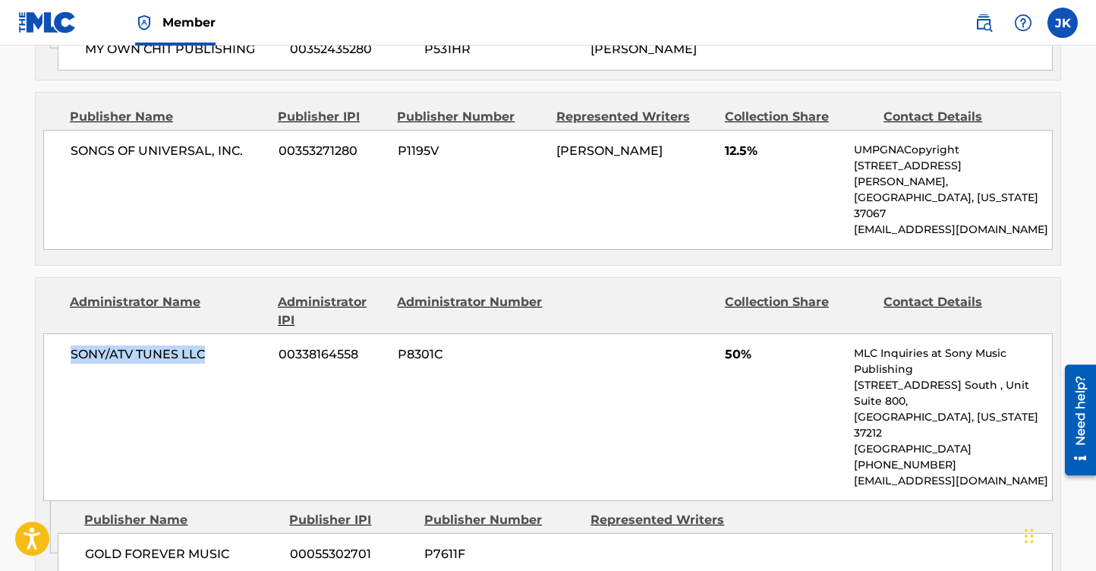
drag, startPoint x: 207, startPoint y: 330, endPoint x: 72, endPoint y: 331, distance: 134.4
click at [72, 345] on span "SONY/ATV TUNES LLC" at bounding box center [169, 354] width 197 height 18
copy span "SONY/ATV TUNES LLC"
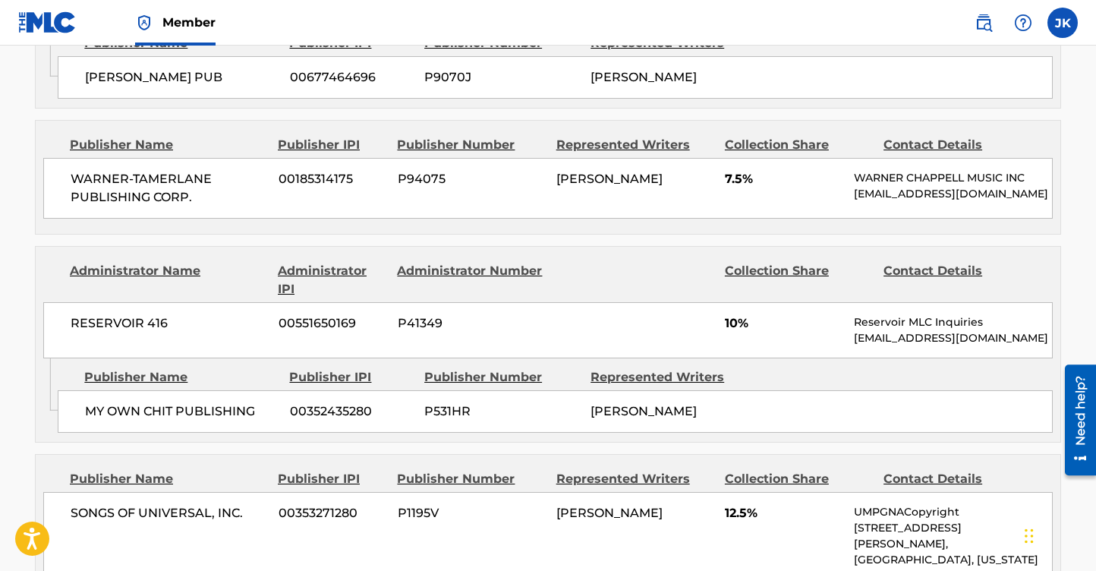
scroll to position [936, 0]
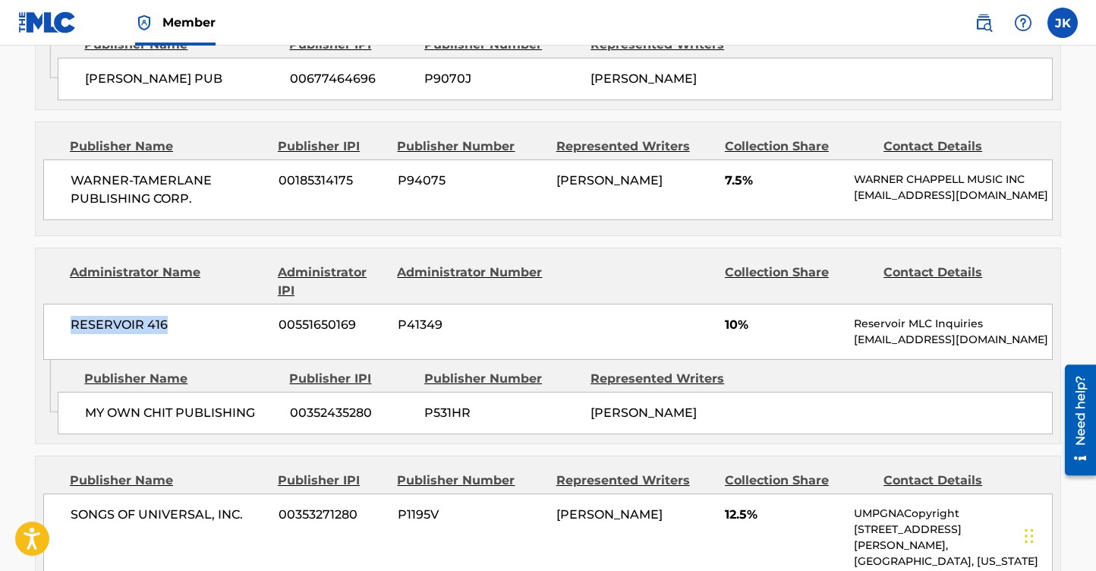
drag, startPoint x: 182, startPoint y: 333, endPoint x: 63, endPoint y: 332, distance: 119.2
click at [63, 332] on div "RESERVOIR 416 00551650169 P41349 10% Reservoir MLC Inquiries MLC@reservoir-medi…" at bounding box center [548, 332] width 1010 height 56
copy span "RESERVOIR 416"
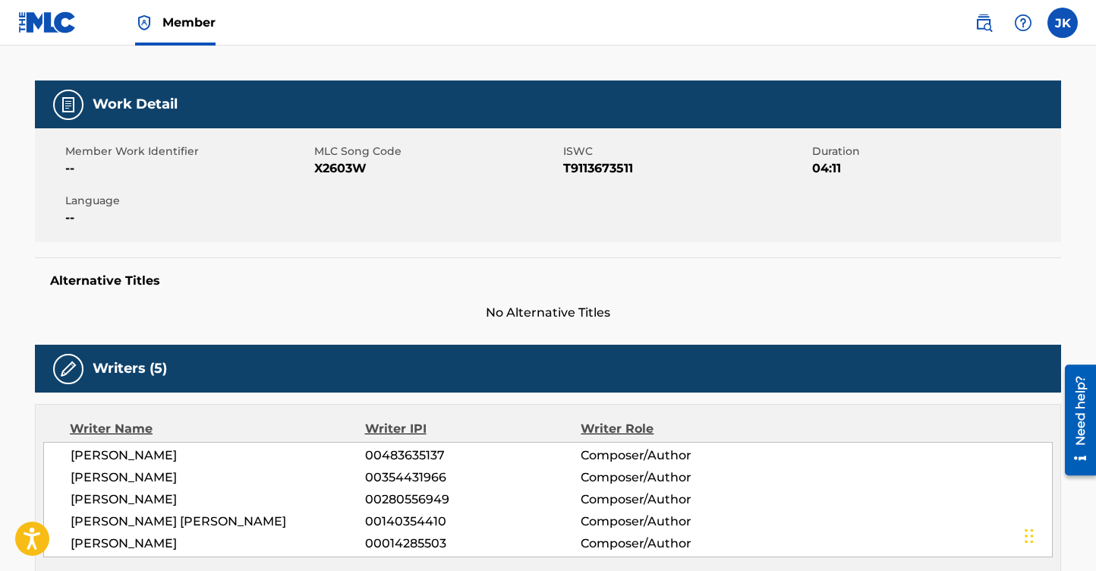
scroll to position [0, 0]
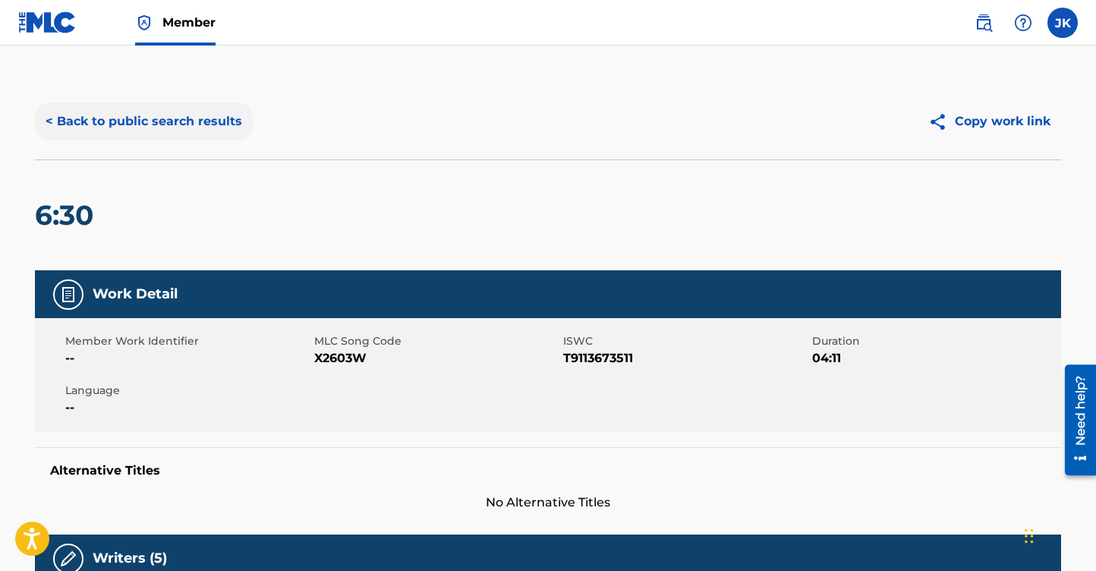
click at [58, 115] on button "< Back to public search results" at bounding box center [144, 122] width 218 height 38
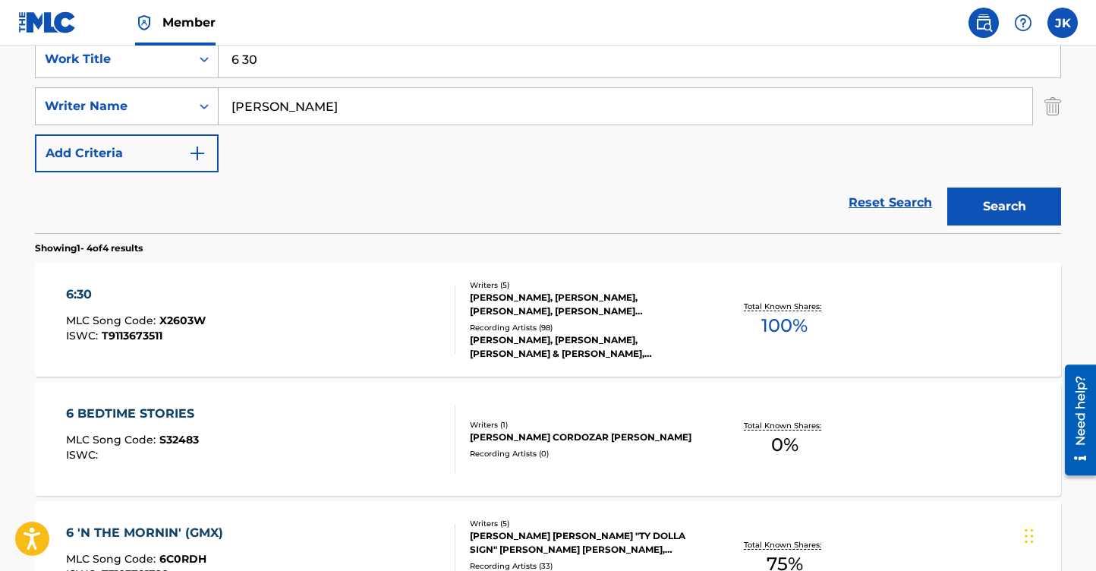
drag, startPoint x: 350, startPoint y: 113, endPoint x: 181, endPoint y: 93, distance: 169.7
click at [181, 93] on div "SearchWithCriteria170b6916-fd40-4f97-a7dc-d59023b7d078 Writer Name Calvin Broad…" at bounding box center [548, 106] width 1027 height 38
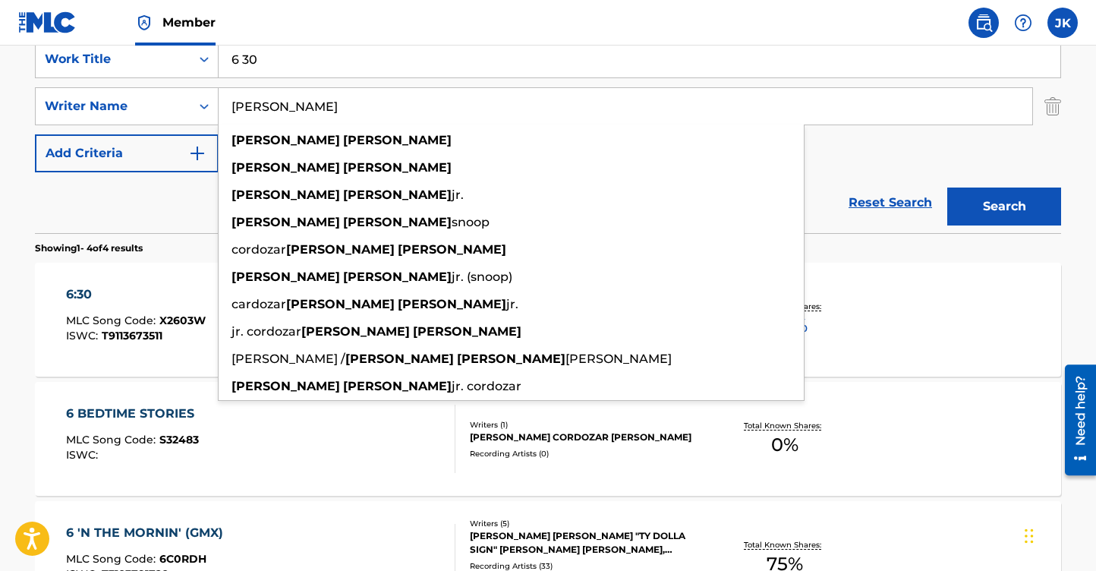
paste input "lifford Smith"
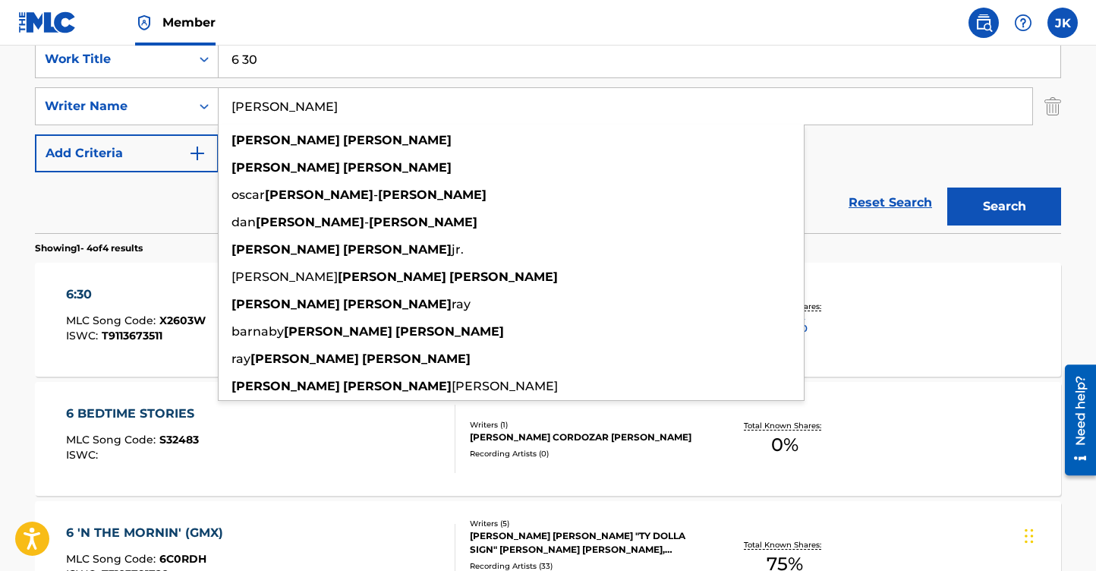
type input "Clifford Smith"
click at [292, 62] on input "6 30" at bounding box center [640, 59] width 842 height 36
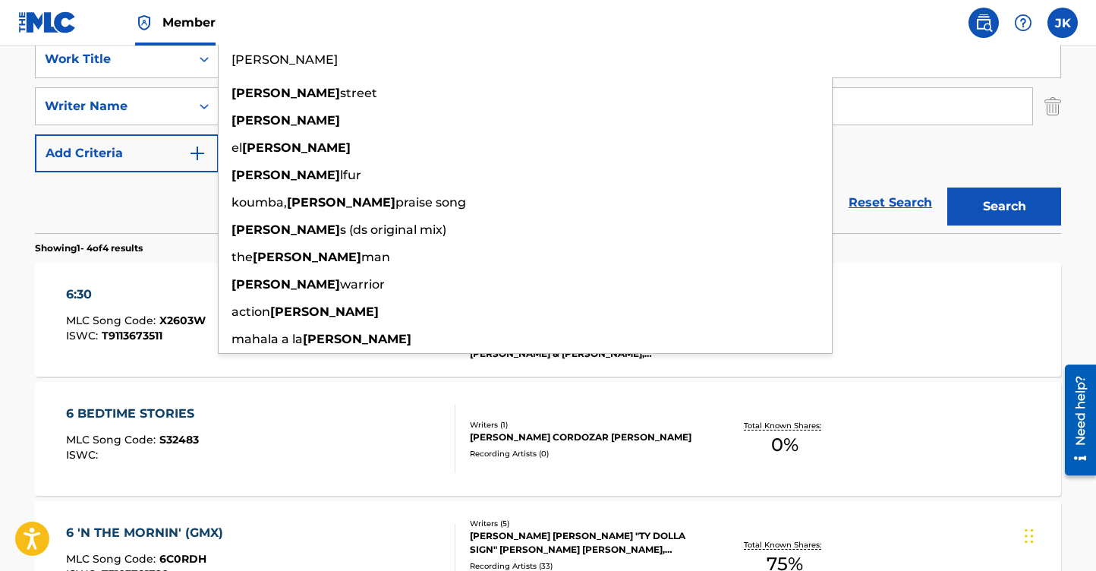
type input "Mandingo"
click at [948, 188] on button "Search" at bounding box center [1005, 207] width 114 height 38
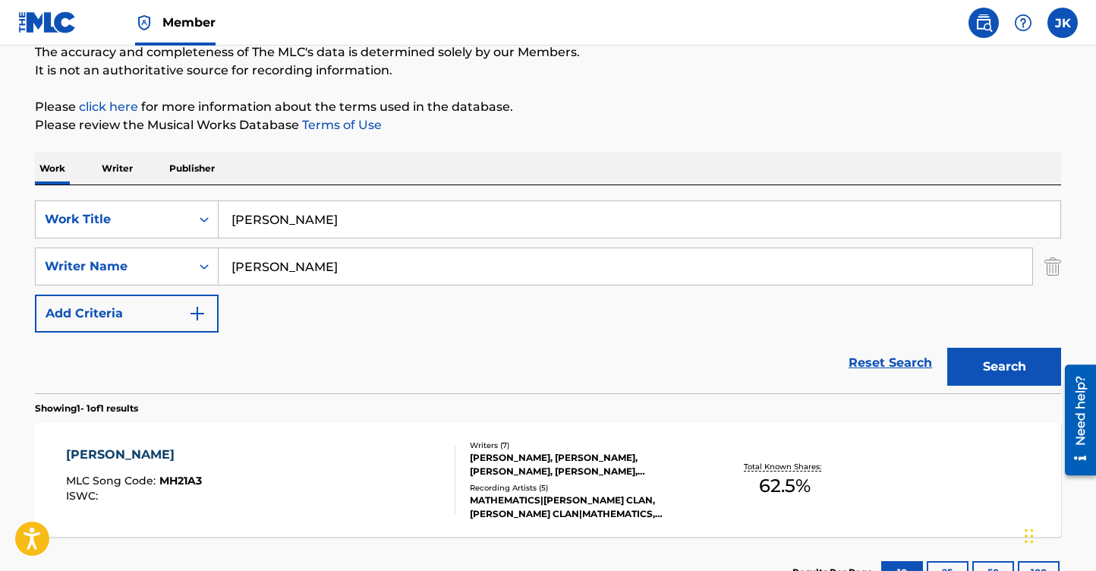
scroll to position [255, 0]
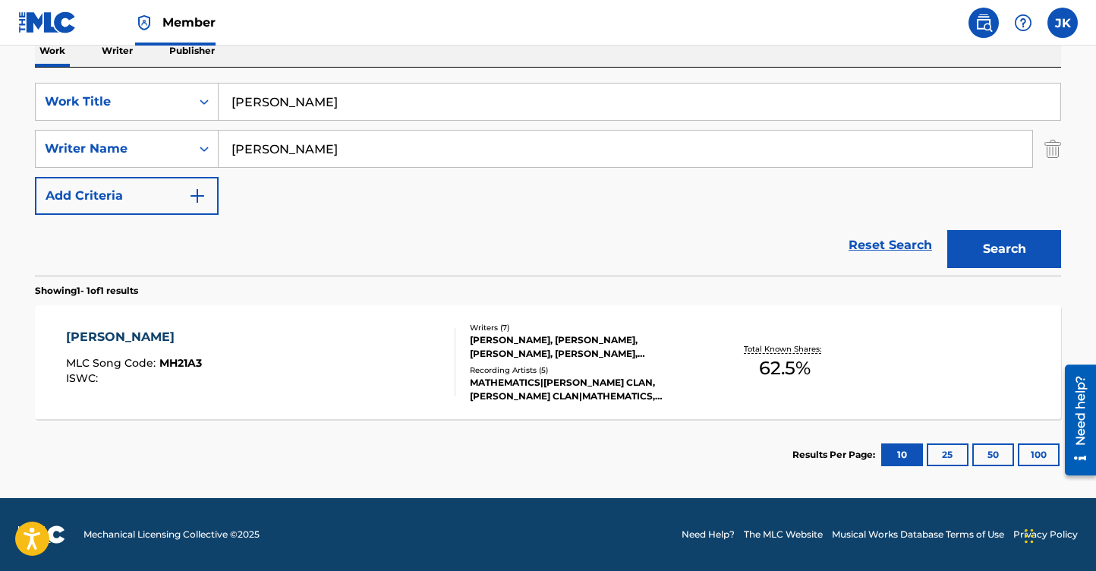
click at [105, 335] on div "[PERSON_NAME]" at bounding box center [134, 337] width 136 height 18
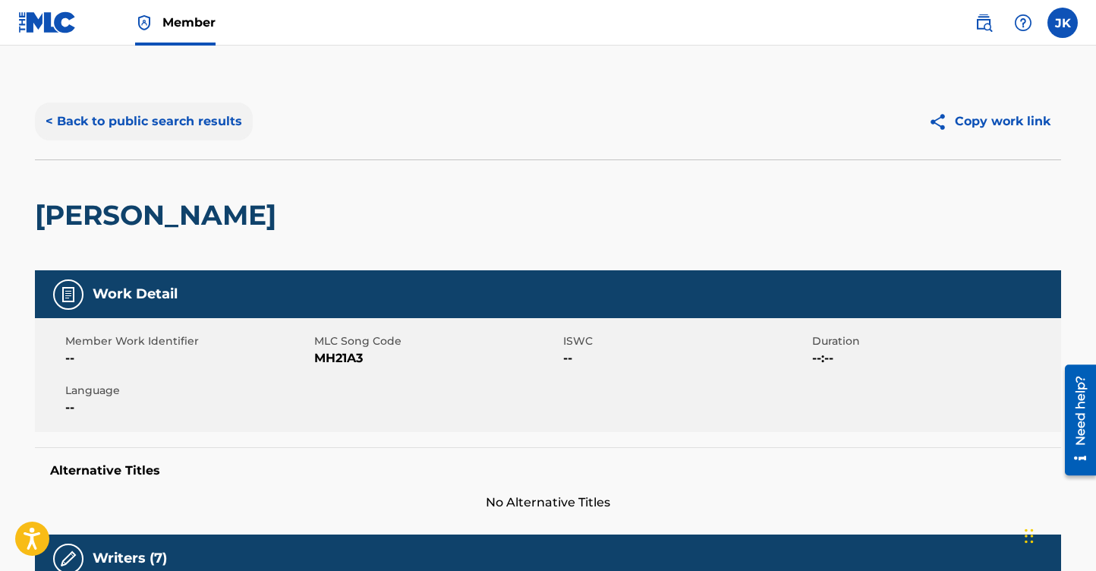
click at [158, 113] on button "< Back to public search results" at bounding box center [144, 122] width 218 height 38
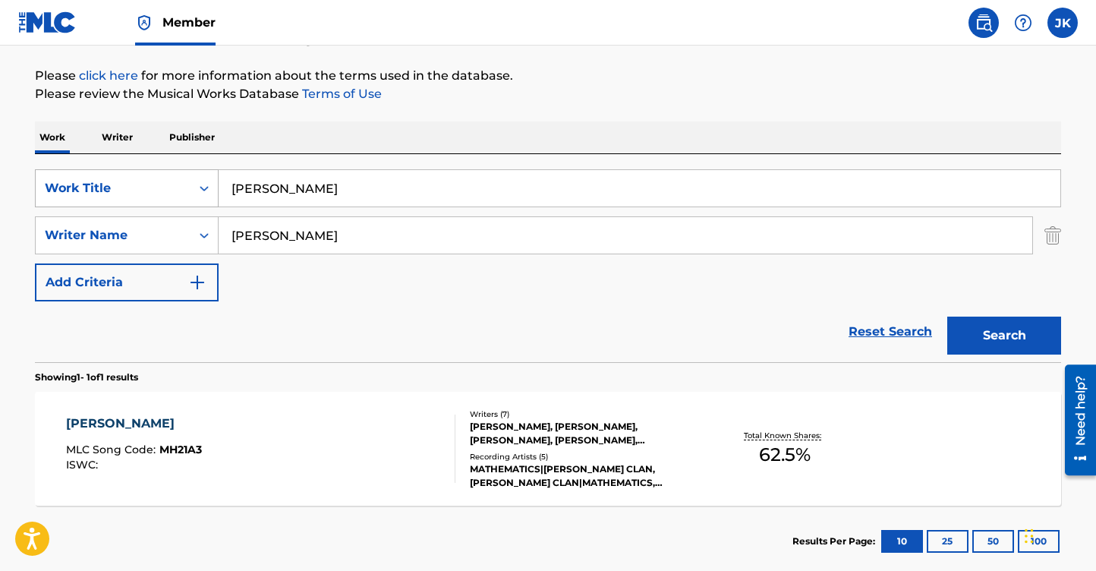
drag, startPoint x: 357, startPoint y: 191, endPoint x: 145, endPoint y: 190, distance: 211.8
click at [145, 190] on div "SearchWithCriteriab9887d1e-3665-4ede-80fc-a7121f5cdce0 Work Title Mandingo" at bounding box center [548, 188] width 1027 height 38
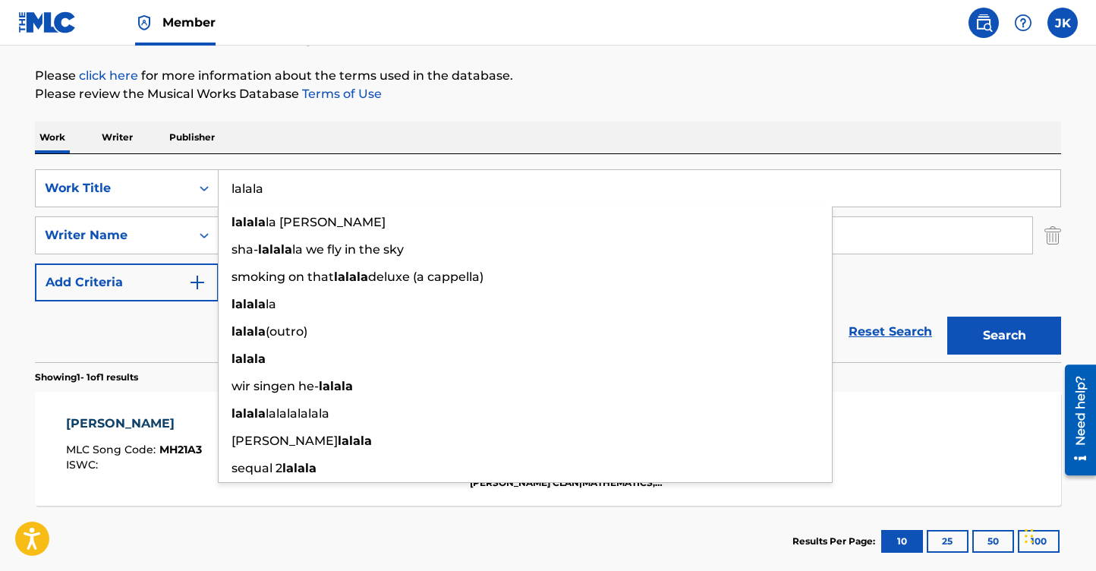
click at [635, 181] on input "lalala" at bounding box center [640, 188] width 842 height 36
type input "lalala"
click at [669, 132] on div "Work Writer Publisher" at bounding box center [548, 137] width 1027 height 32
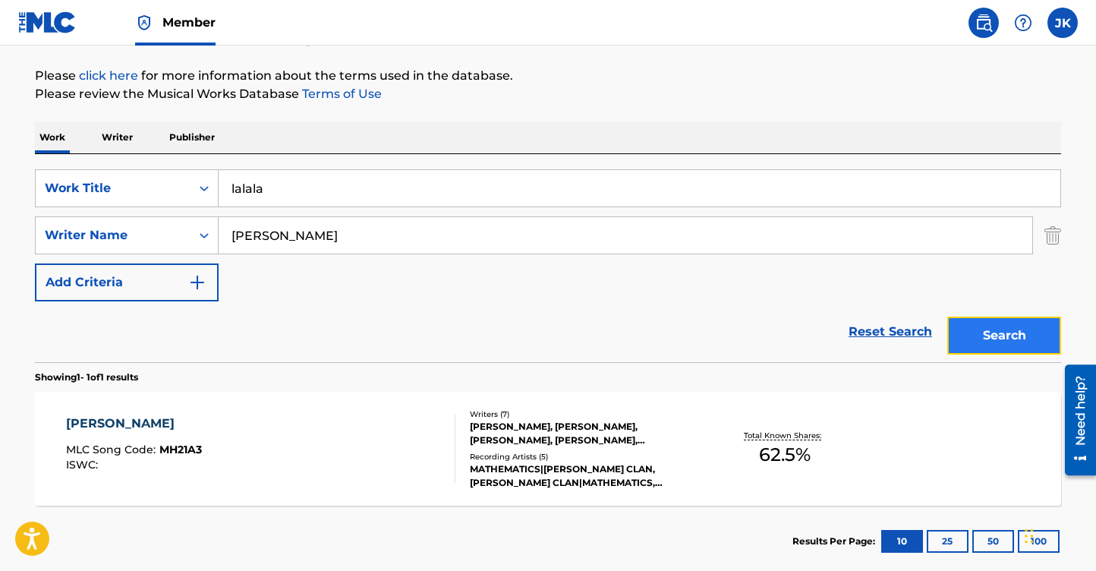
click at [990, 320] on button "Search" at bounding box center [1005, 336] width 114 height 38
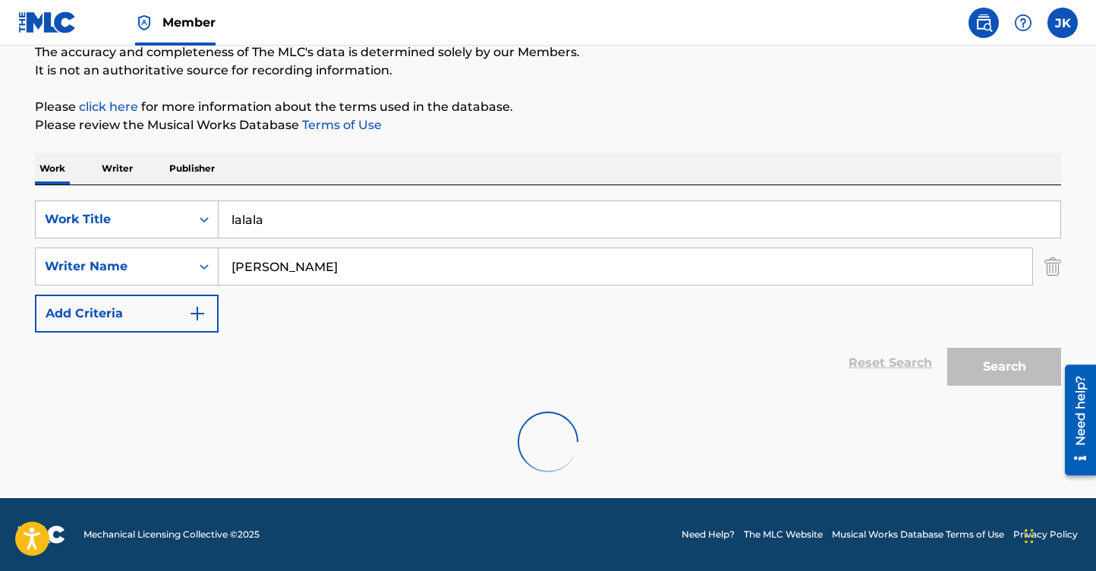
scroll to position [88, 0]
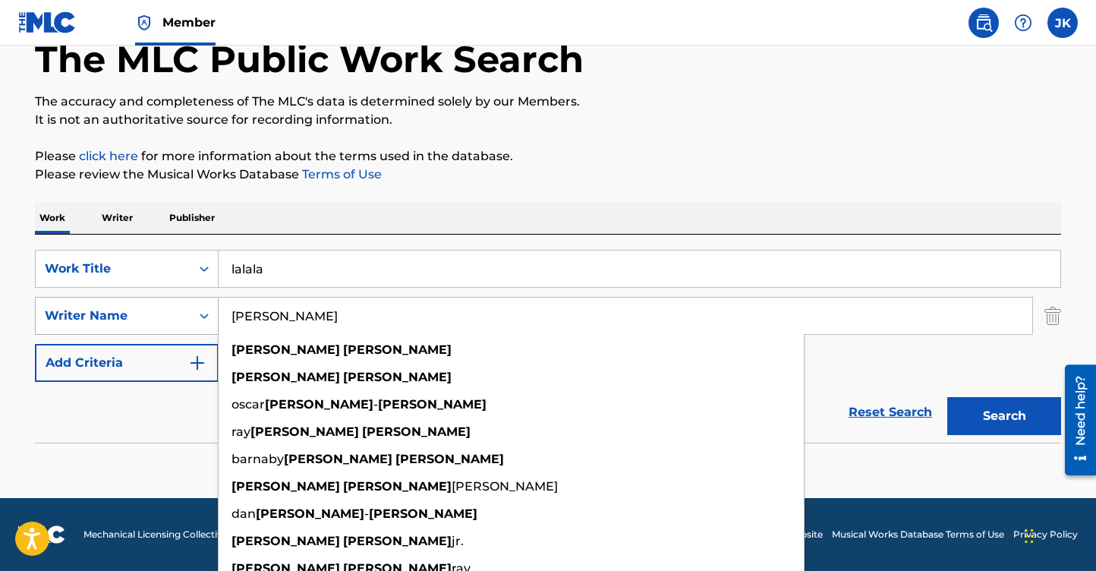
drag, startPoint x: 350, startPoint y: 305, endPoint x: 160, endPoint y: 307, distance: 189.8
click at [160, 307] on div "SearchWithCriteria170b6916-fd40-4f97-a7dc-d59023b7d078 Writer Name Clifford Smi…" at bounding box center [548, 316] width 1027 height 38
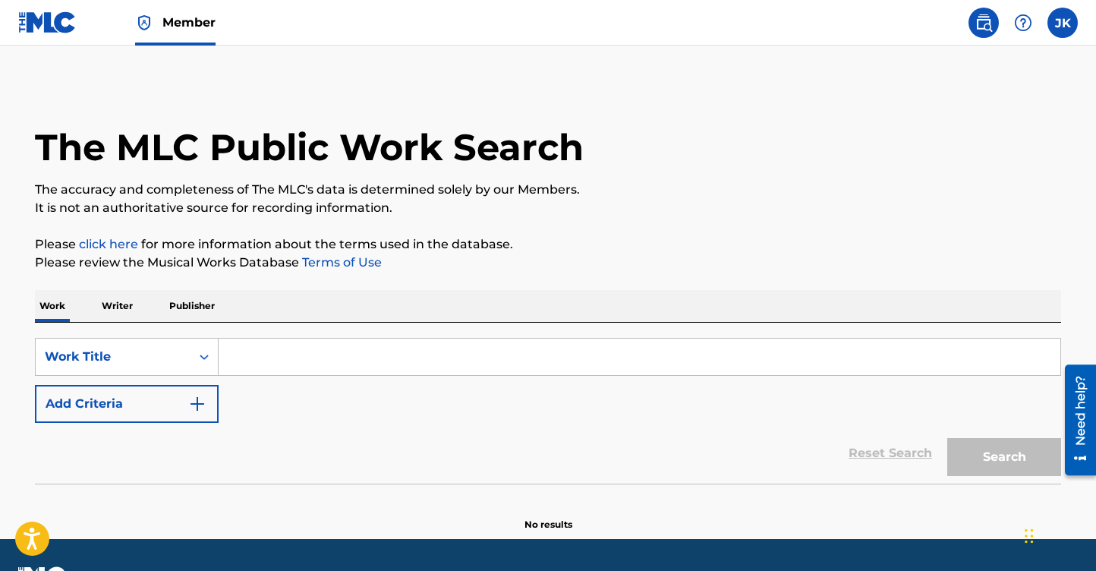
scroll to position [2, 0]
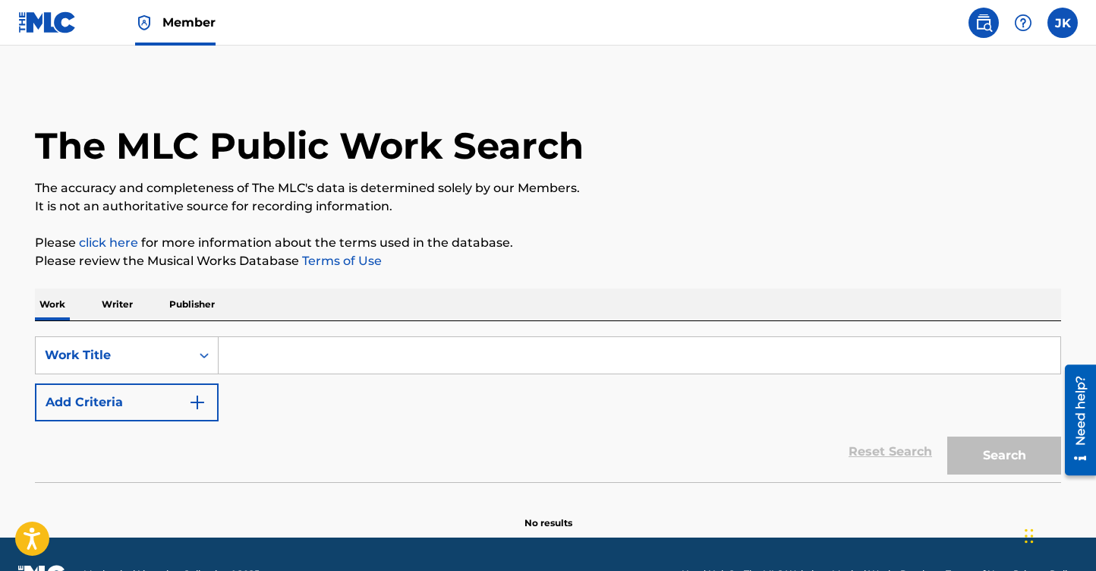
click at [272, 346] on input "Search Form" at bounding box center [640, 355] width 842 height 36
paste input "l"
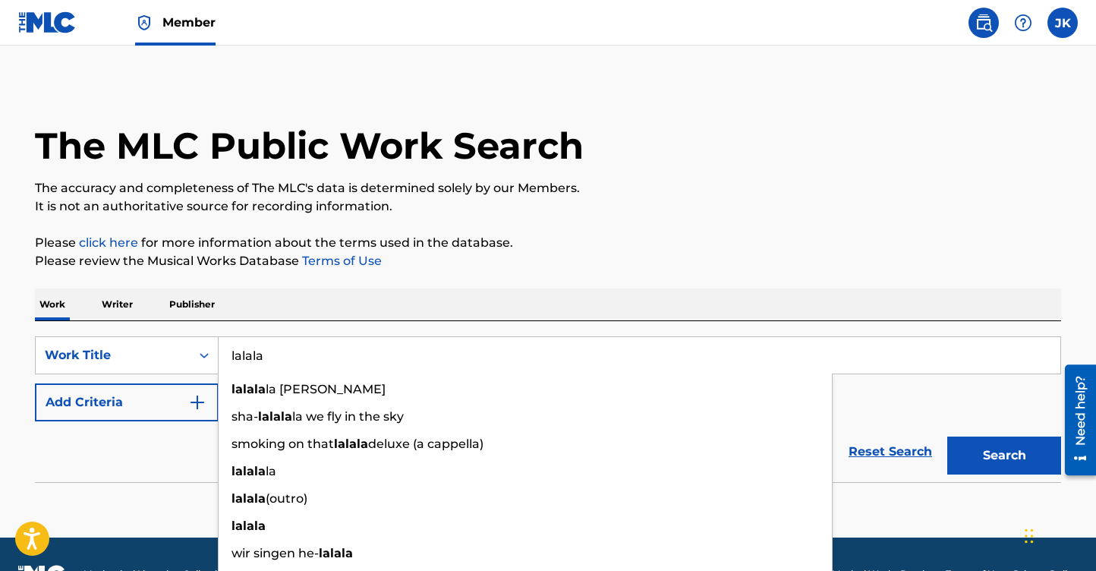
type input "lalala"
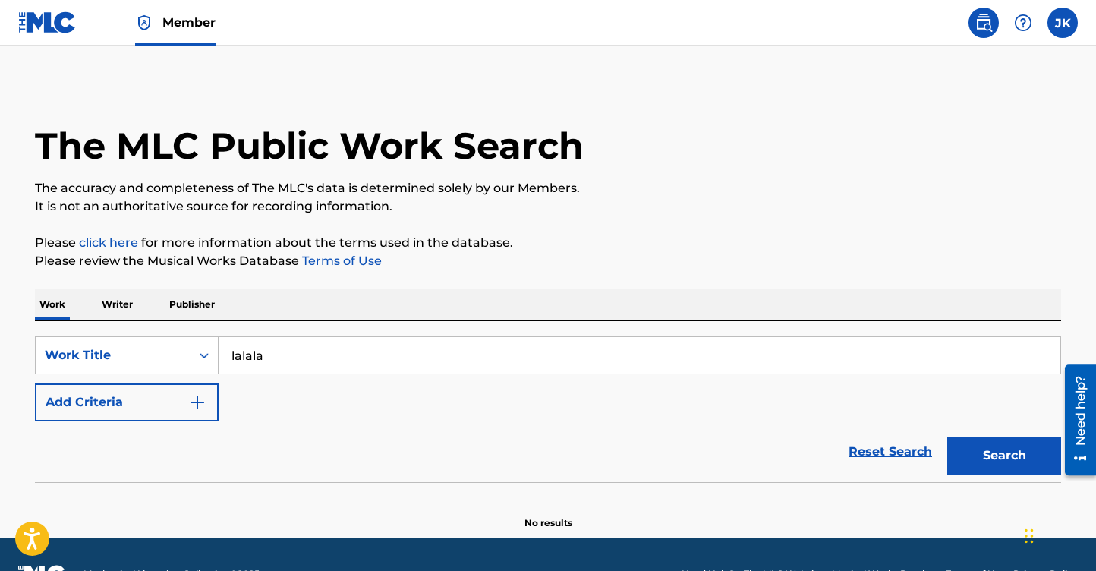
click at [374, 299] on div "Work Writer Publisher" at bounding box center [548, 305] width 1027 height 32
click at [995, 434] on div "Search" at bounding box center [1000, 451] width 121 height 61
click at [995, 446] on button "Search" at bounding box center [1005, 456] width 114 height 38
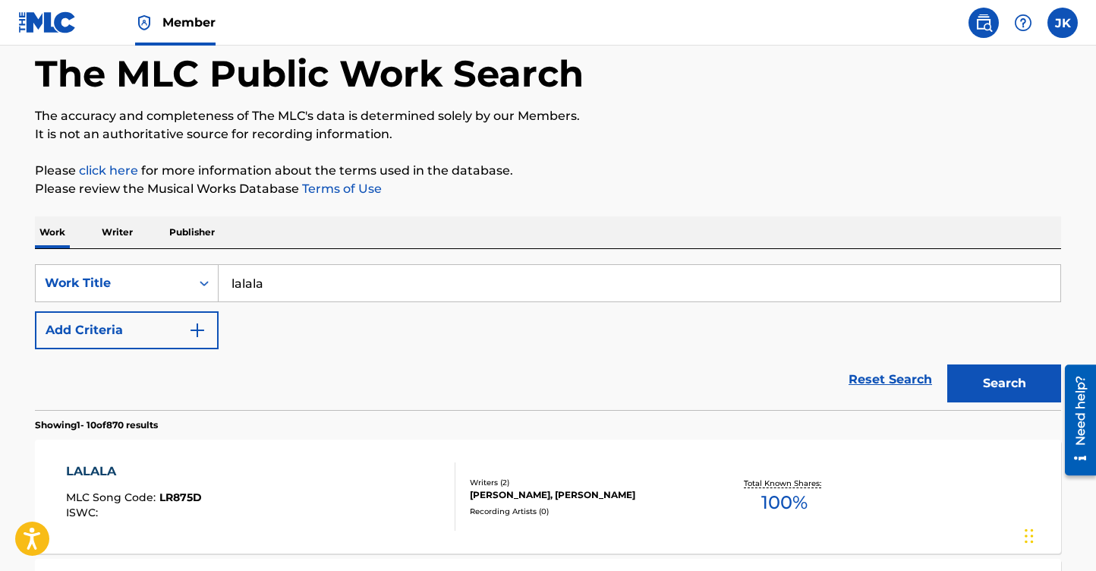
scroll to position [68, 0]
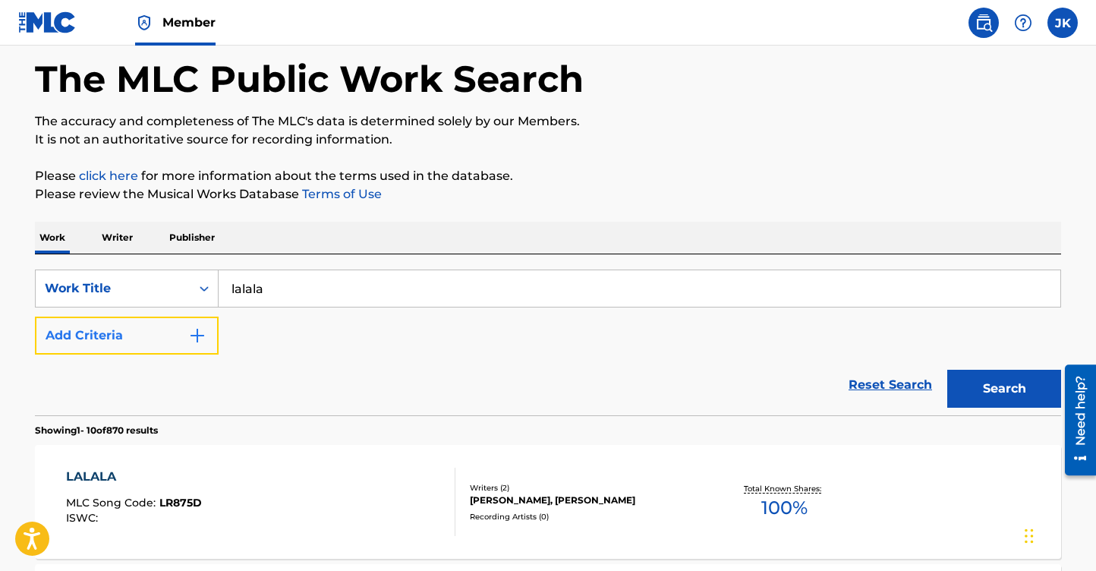
click at [201, 330] on img "Search Form" at bounding box center [197, 335] width 18 height 18
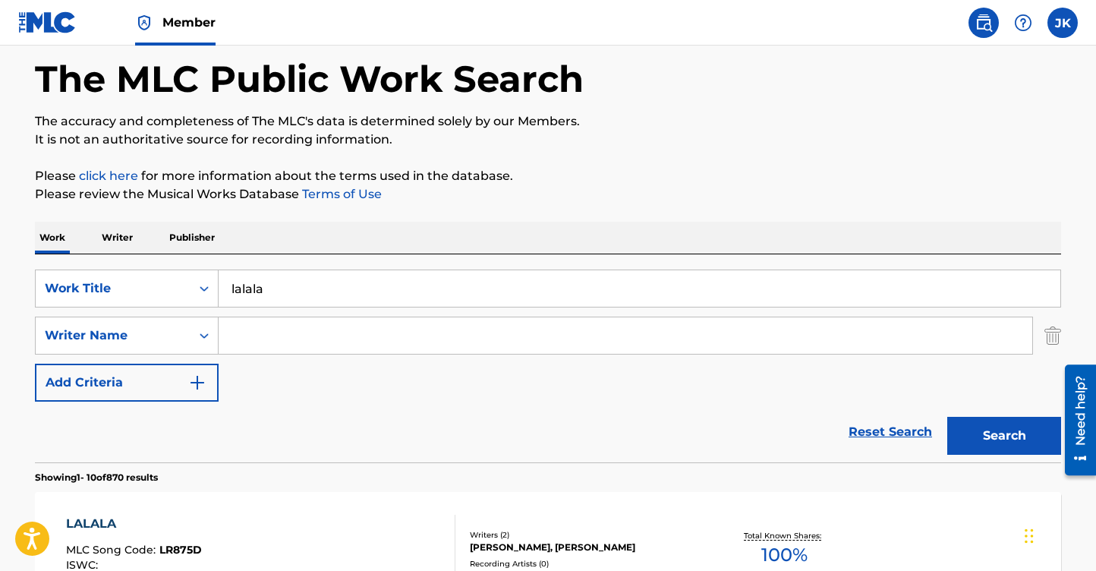
click at [293, 330] on input "Search Form" at bounding box center [626, 335] width 814 height 36
paste input "Reginald Noble"
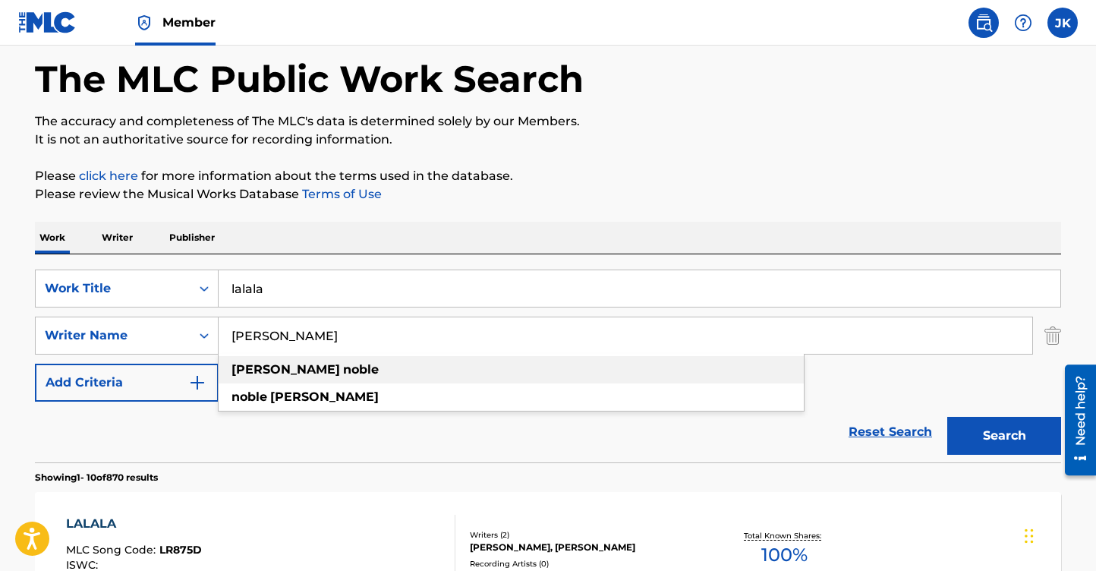
click at [343, 373] on strong "noble" at bounding box center [361, 369] width 36 height 14
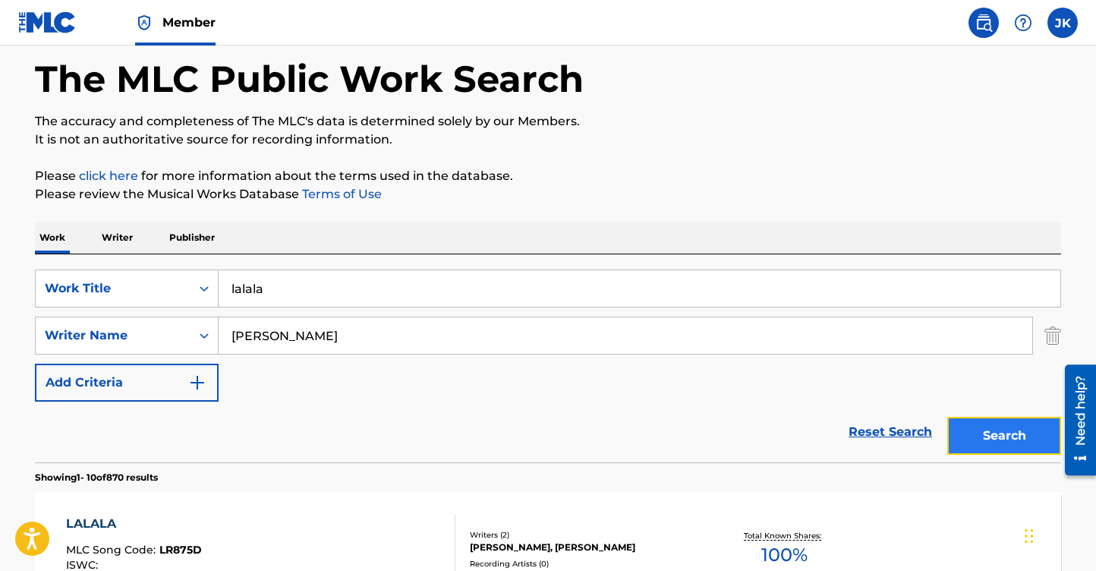
click at [1011, 437] on button "Search" at bounding box center [1005, 436] width 114 height 38
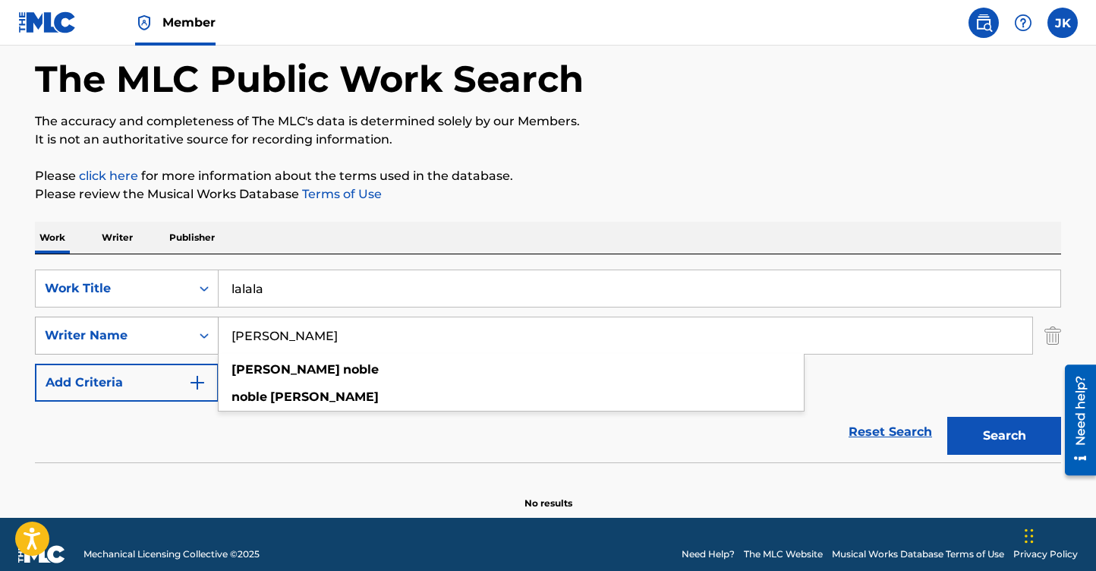
drag, startPoint x: 286, startPoint y: 338, endPoint x: 157, endPoint y: 325, distance: 129.7
click at [157, 325] on div "SearchWithCriteria170b6916-fd40-4f97-a7dc-d59023b7d078 Writer Name reginald nob…" at bounding box center [548, 336] width 1027 height 38
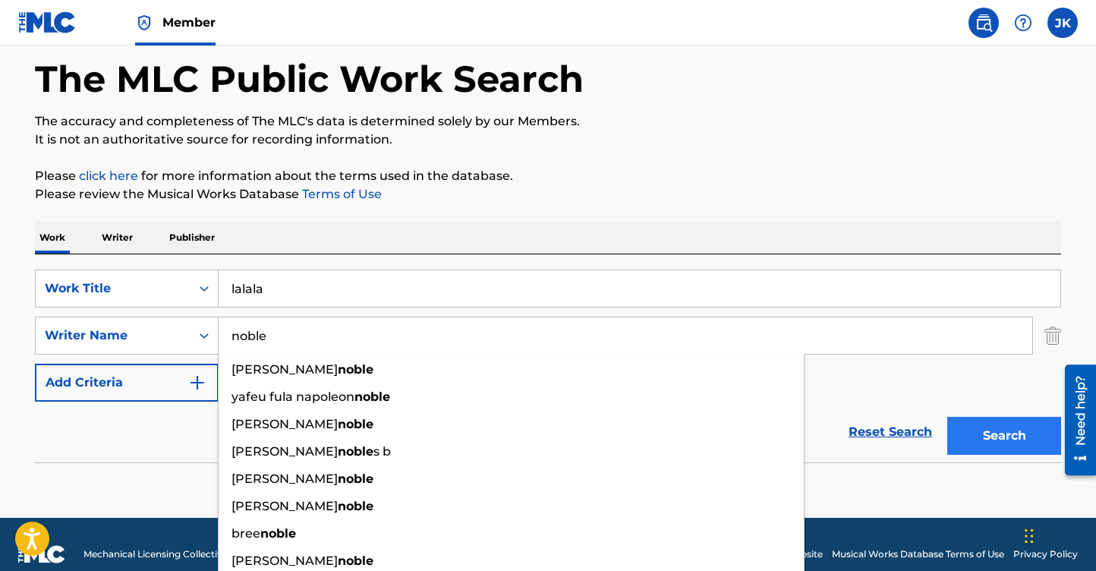
type input "noble"
click at [1014, 424] on button "Search" at bounding box center [1005, 436] width 114 height 38
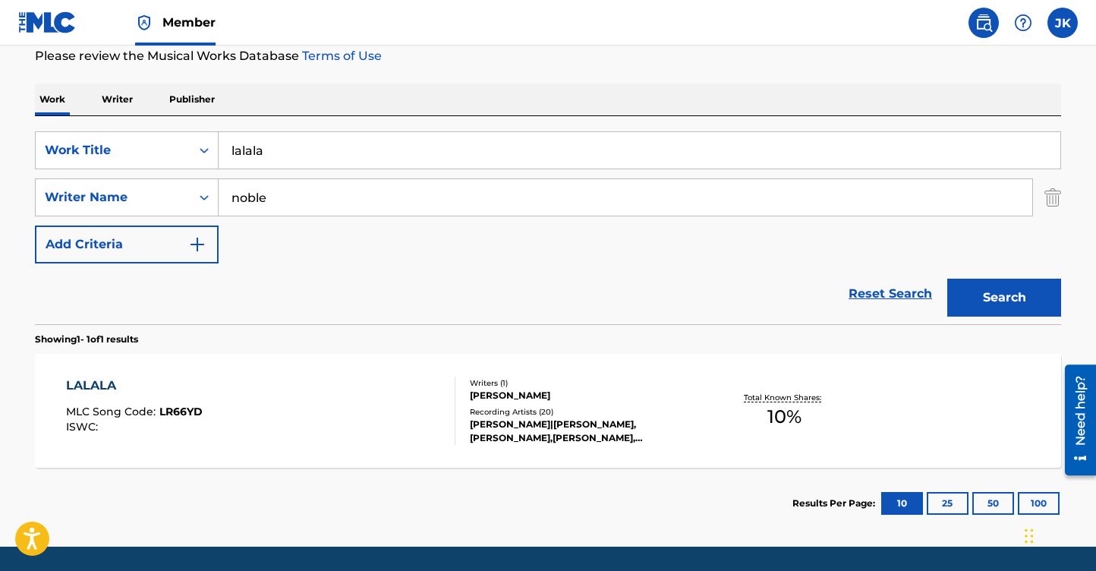
scroll to position [255, 0]
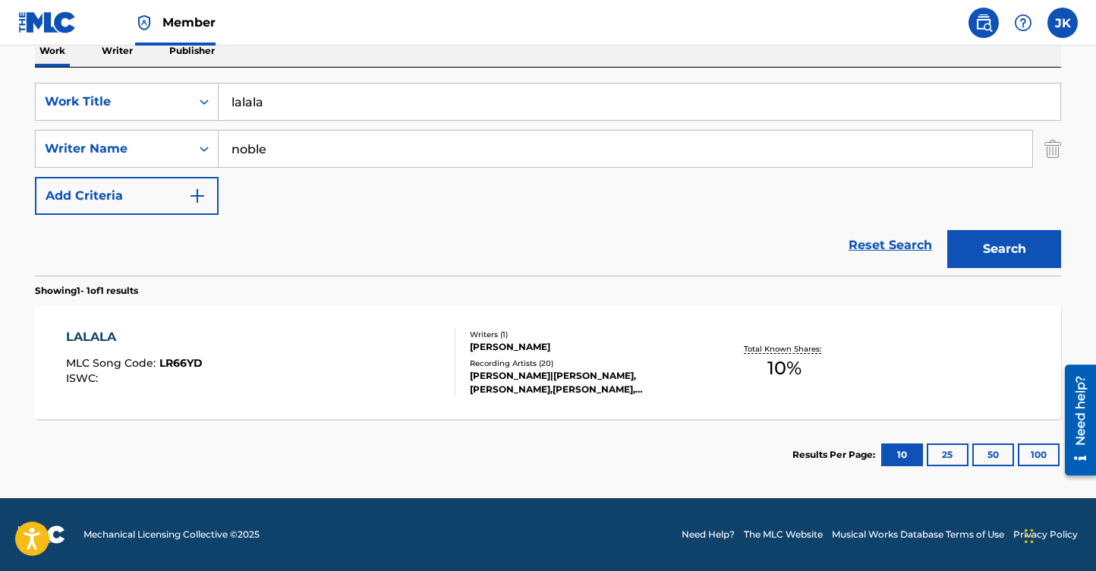
click at [505, 341] on div "REGGIE NOBLE" at bounding box center [584, 347] width 229 height 14
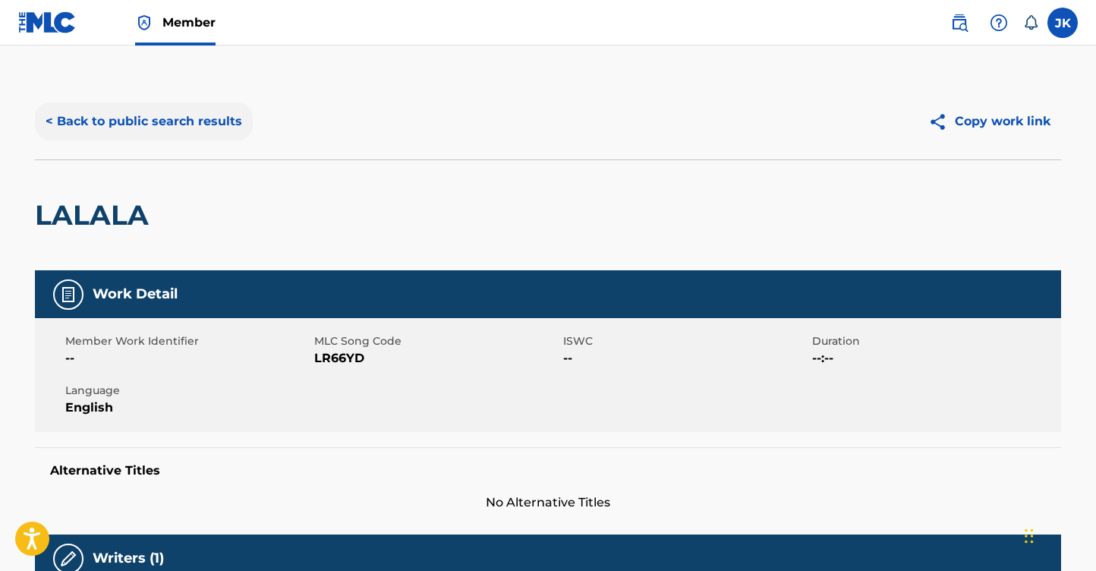
click at [155, 116] on button "< Back to public search results" at bounding box center [144, 122] width 218 height 38
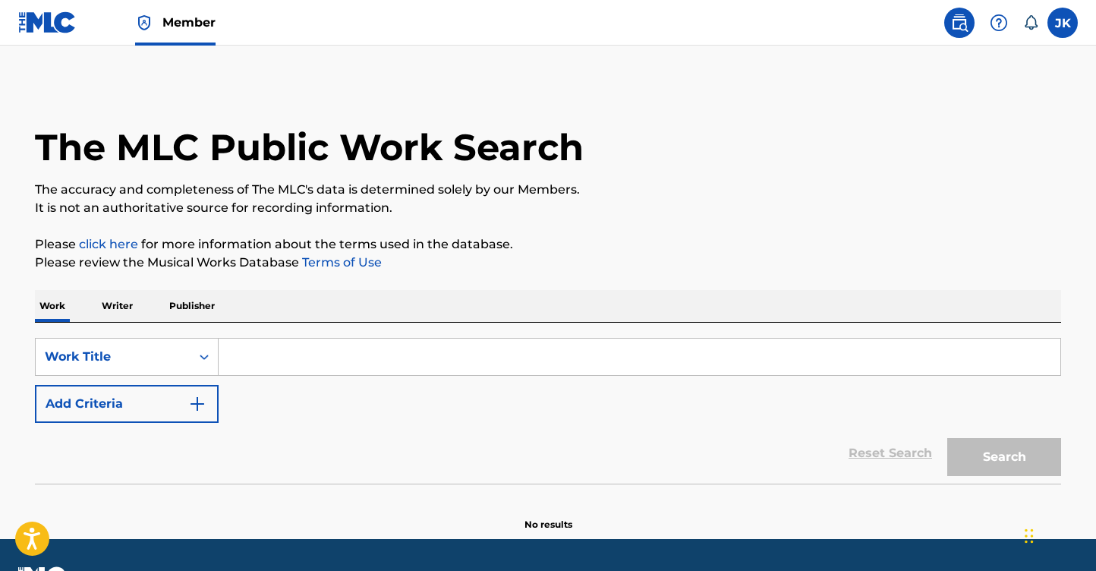
click at [312, 346] on input "Search Form" at bounding box center [640, 357] width 842 height 36
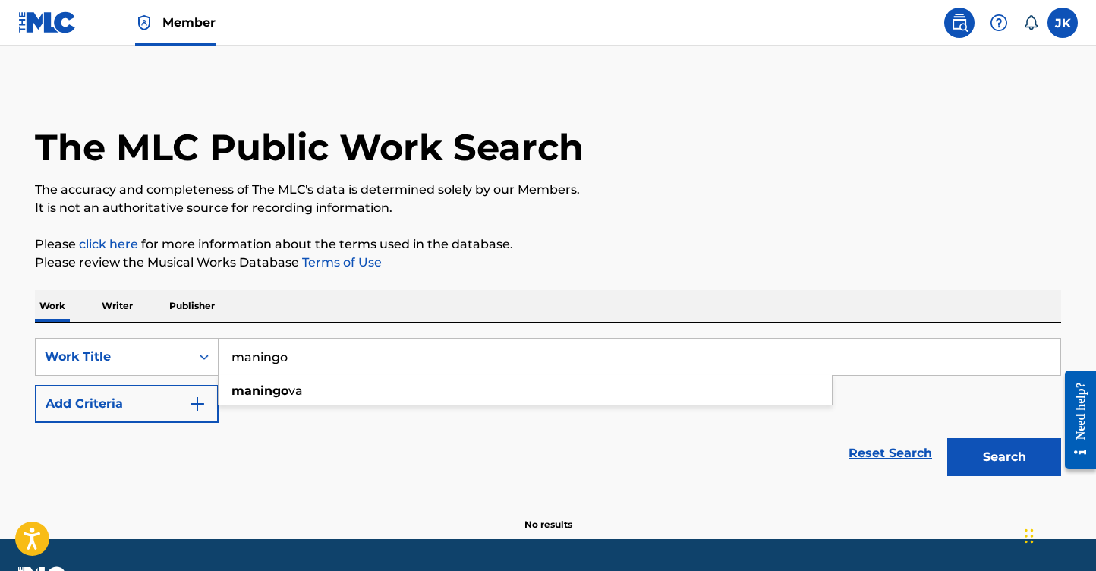
click at [263, 355] on input "maningo" at bounding box center [640, 357] width 842 height 36
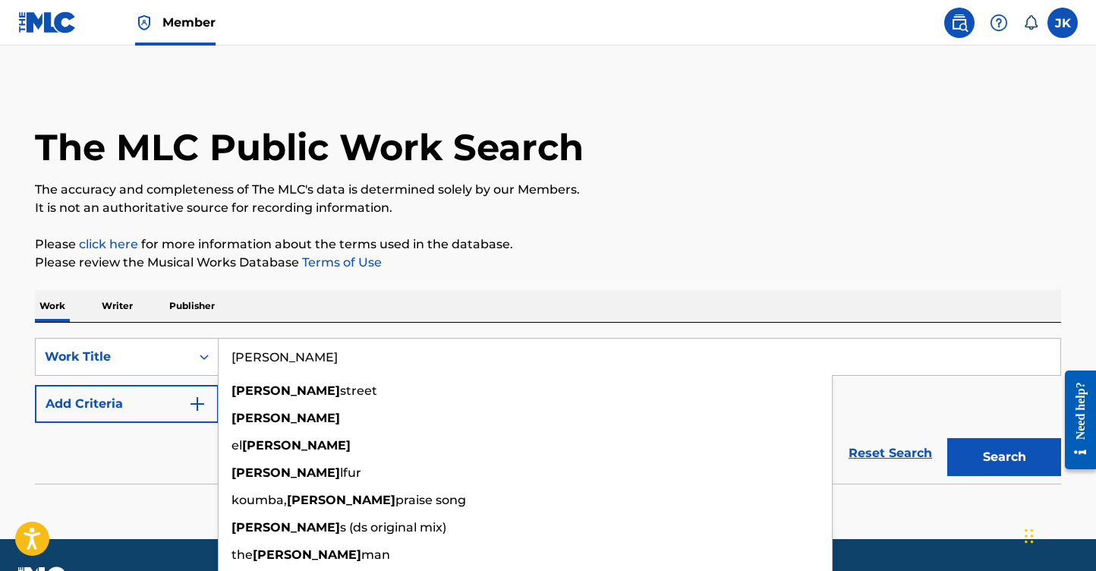
type input "[PERSON_NAME]"
click at [405, 299] on div "Work Writer Publisher" at bounding box center [548, 306] width 1027 height 32
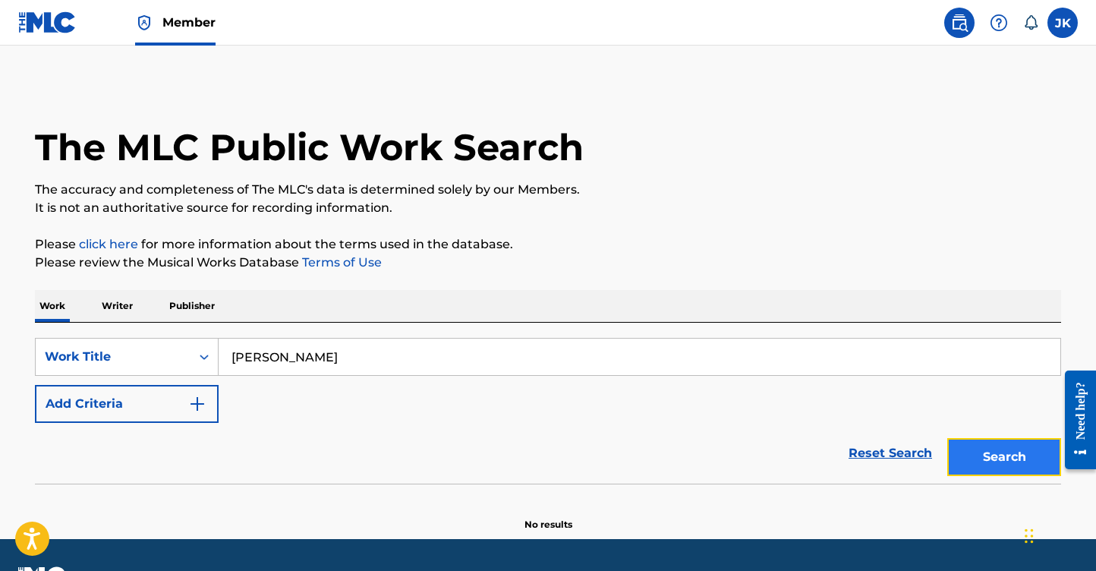
click at [1003, 450] on button "Search" at bounding box center [1005, 457] width 114 height 38
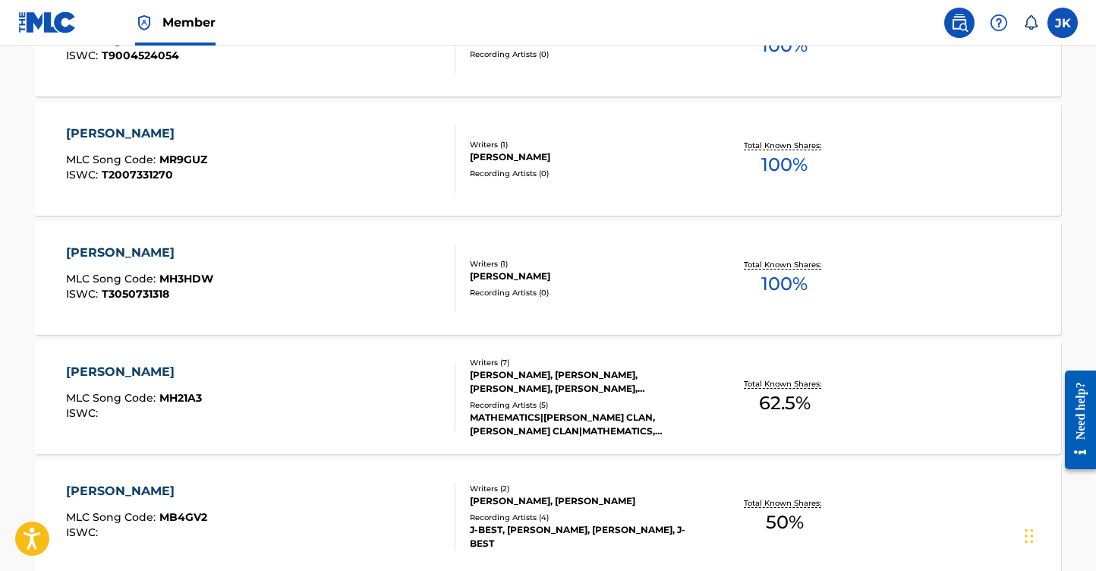
scroll to position [788, 0]
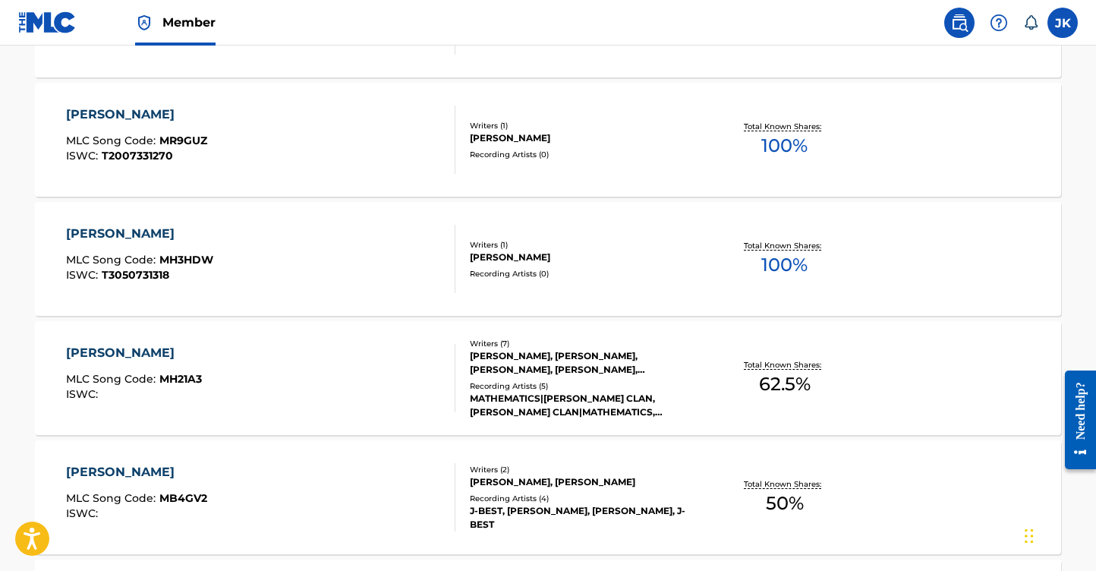
click at [554, 356] on div "[PERSON_NAME], [PERSON_NAME], [PERSON_NAME], [PERSON_NAME], [PERSON_NAME], [PER…" at bounding box center [584, 362] width 229 height 27
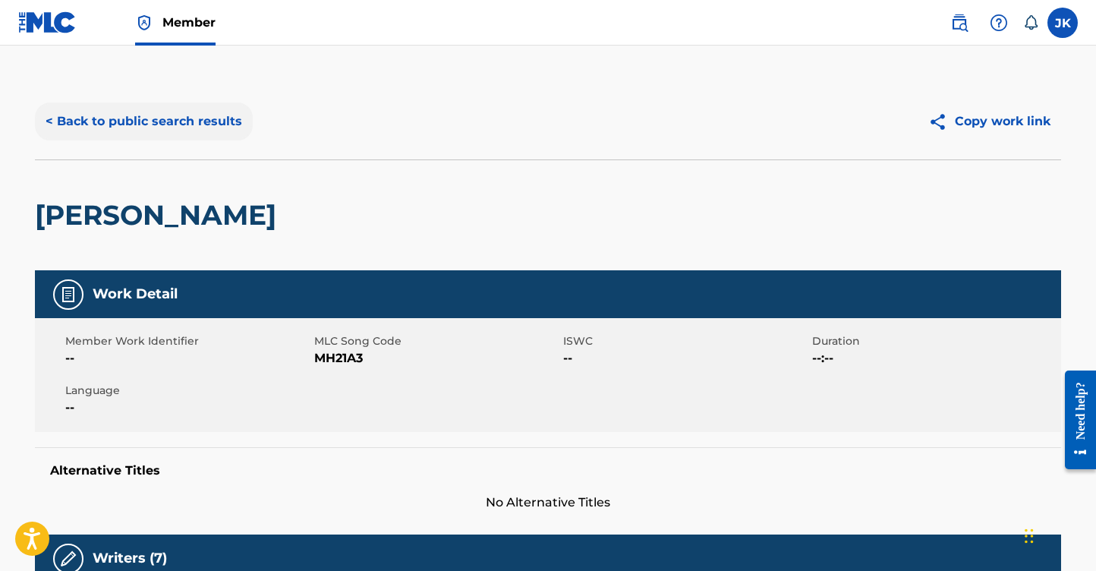
click at [124, 122] on button "< Back to public search results" at bounding box center [144, 122] width 218 height 38
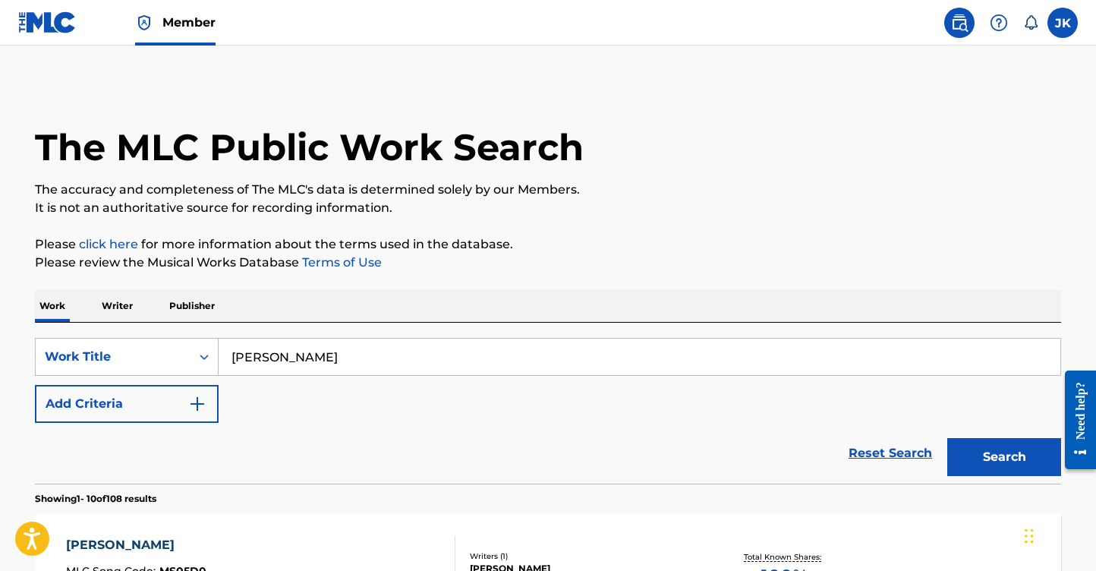
click at [330, 351] on input "[PERSON_NAME]" at bounding box center [640, 357] width 842 height 36
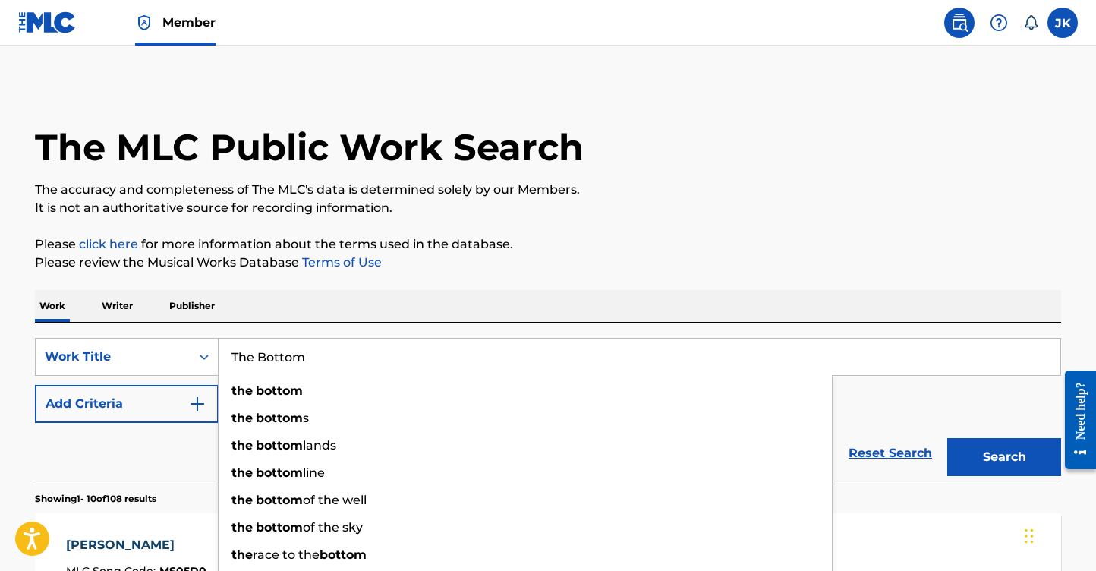
type input "The Bottom"
click at [487, 311] on div "Work Writer Publisher" at bounding box center [548, 306] width 1027 height 32
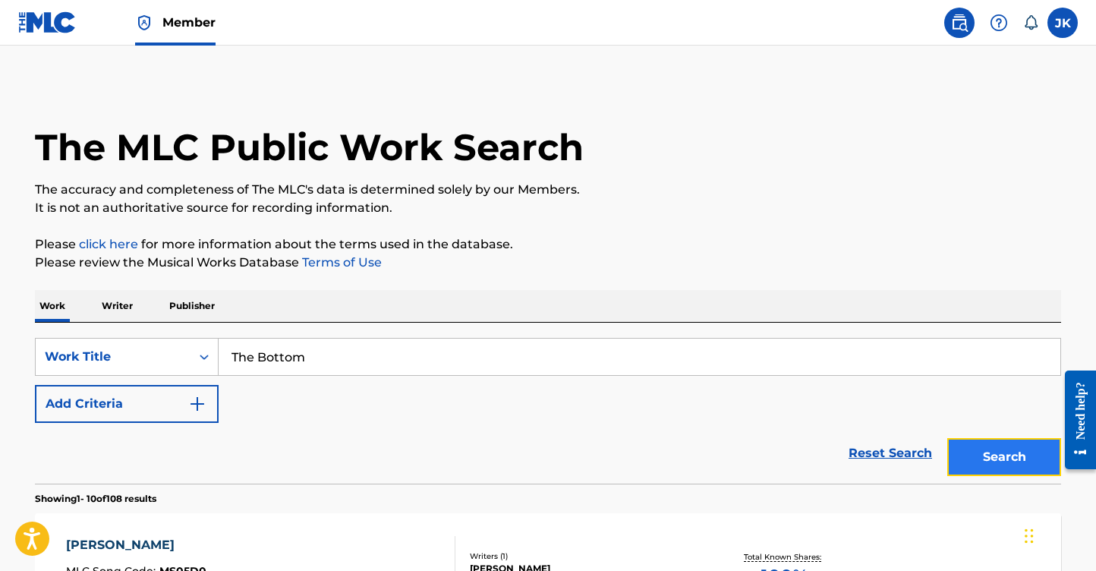
click at [1001, 453] on button "Search" at bounding box center [1005, 457] width 114 height 38
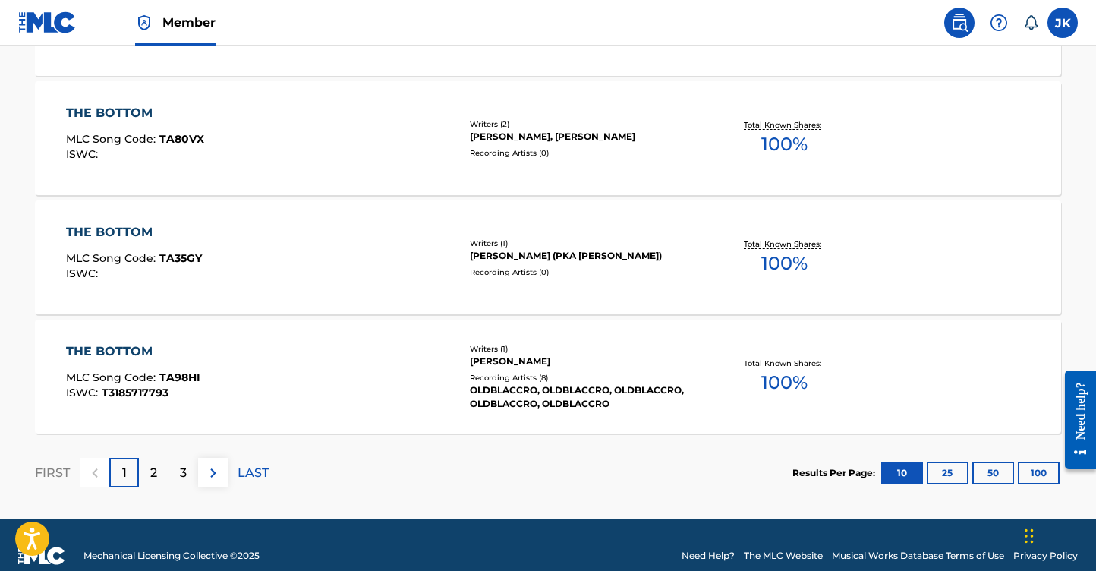
scroll to position [1288, 0]
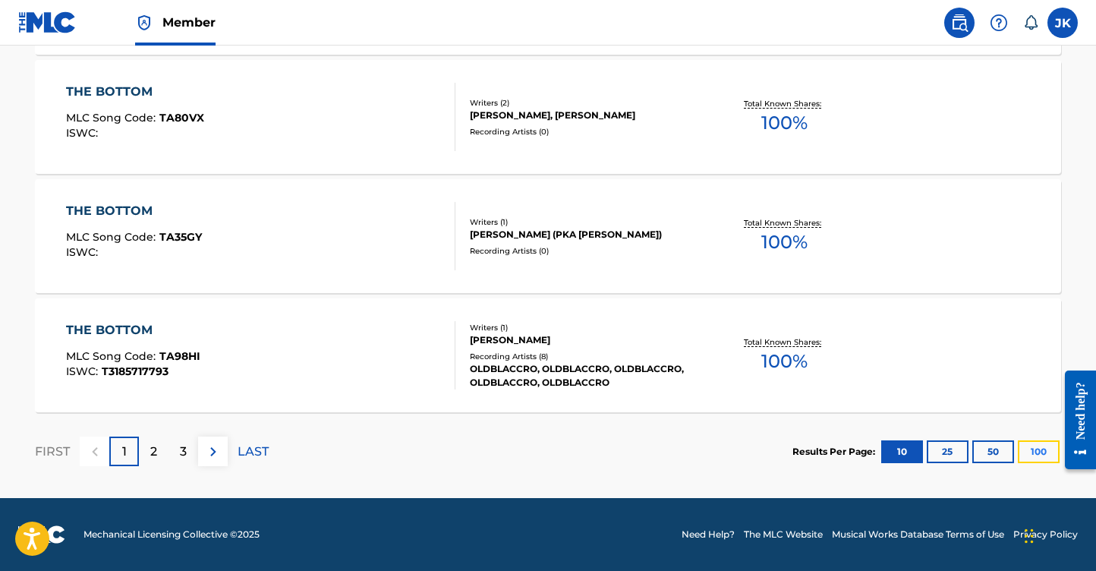
click at [1042, 449] on button "100" at bounding box center [1039, 451] width 42 height 23
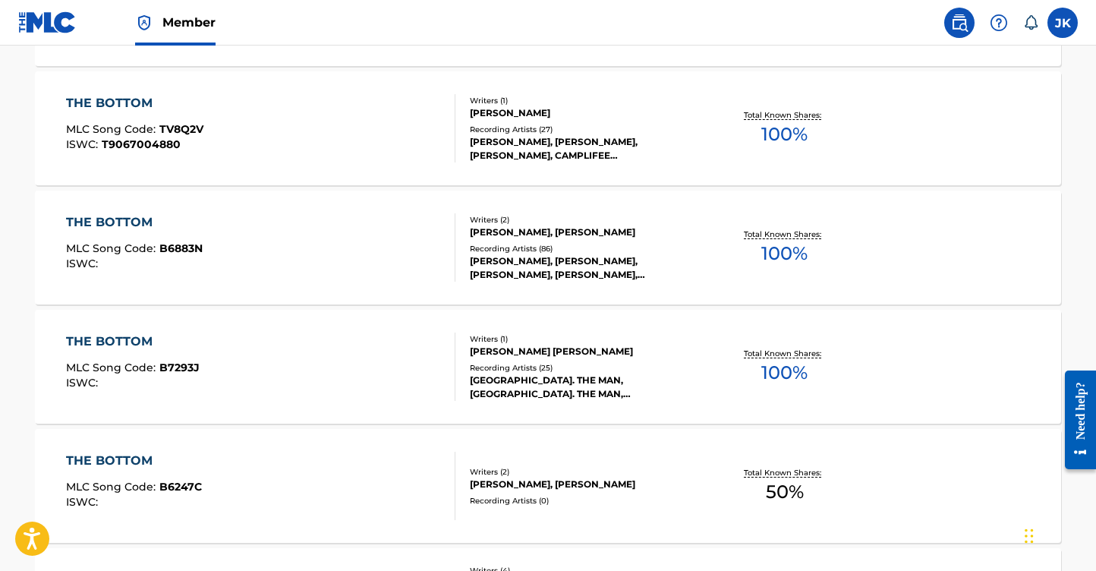
scroll to position [7238, 0]
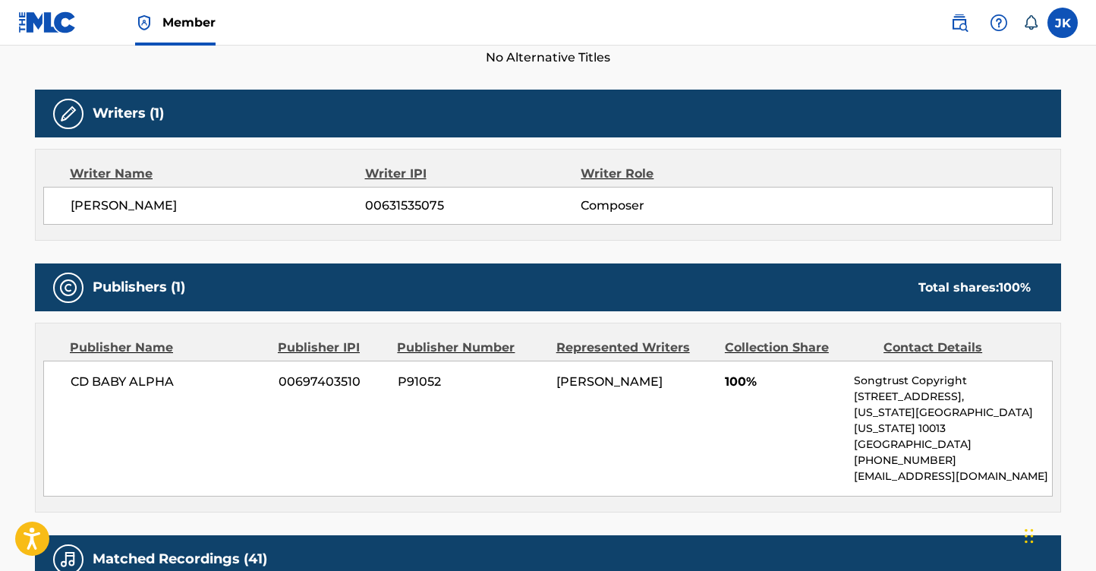
scroll to position [487, 0]
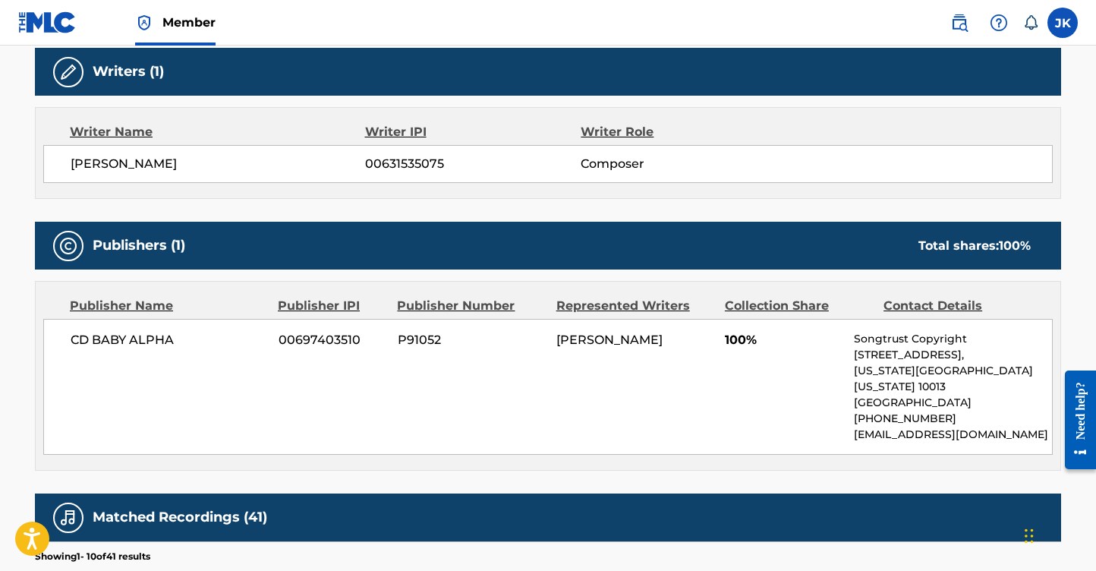
drag, startPoint x: 618, startPoint y: 357, endPoint x: 549, endPoint y: 339, distance: 71.3
click at [549, 339] on div "CD BABY ALPHA 00697403510 P91052 DANIEL WAYNE HOOPER 100% Songtrust Copyright 1…" at bounding box center [548, 387] width 1010 height 136
copy div "[PERSON_NAME]"
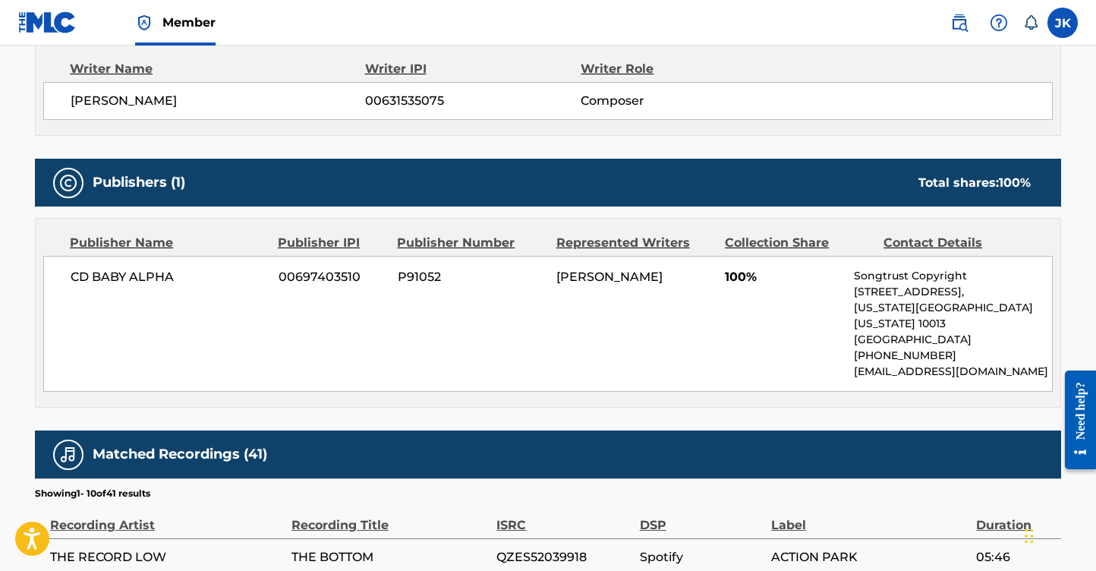
scroll to position [545, 0]
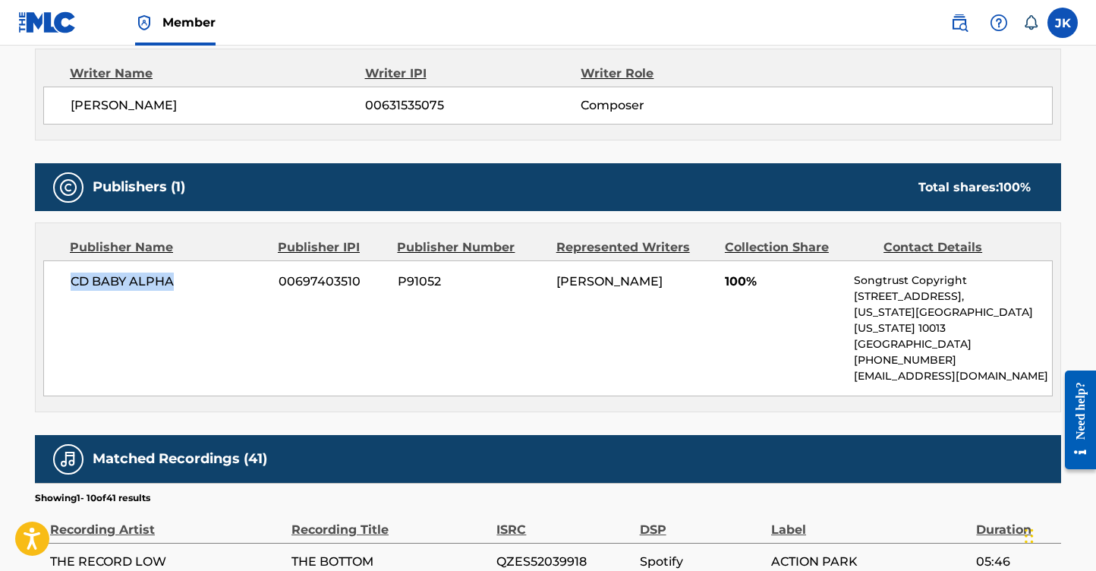
drag, startPoint x: 179, startPoint y: 285, endPoint x: 65, endPoint y: 283, distance: 113.9
click at [65, 283] on div "CD BABY ALPHA 00697403510 P91052 DANIEL WAYNE HOOPER 100% Songtrust Copyright 1…" at bounding box center [548, 328] width 1010 height 136
copy span "CD BABY ALPHA"
